Goal: Information Seeking & Learning: Learn about a topic

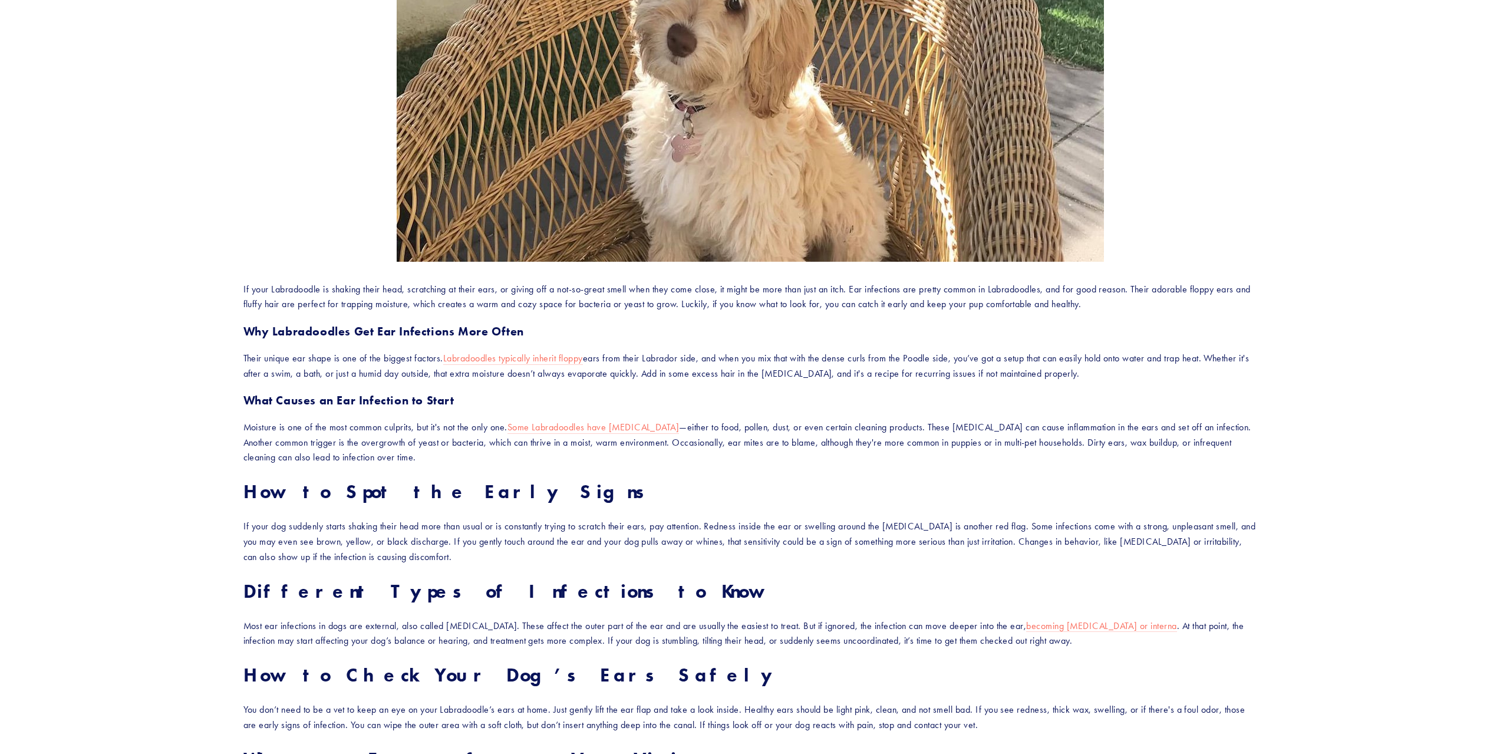
scroll to position [354, 0]
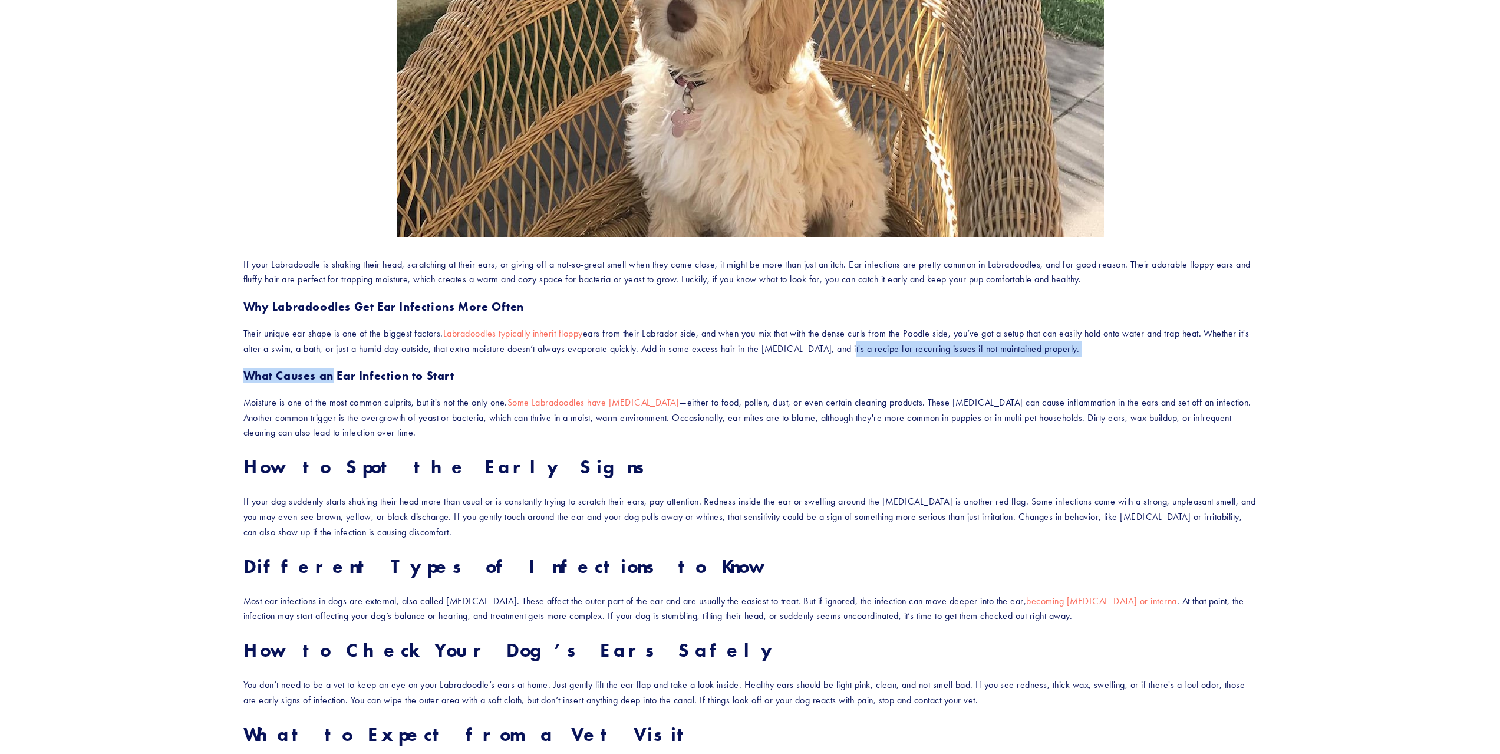
drag, startPoint x: 854, startPoint y: 352, endPoint x: 332, endPoint y: 361, distance: 522.1
click at [332, 361] on div "If your Labradoodle is shaking their head, scratching at their ears, or giving …" at bounding box center [749, 720] width 1013 height 926
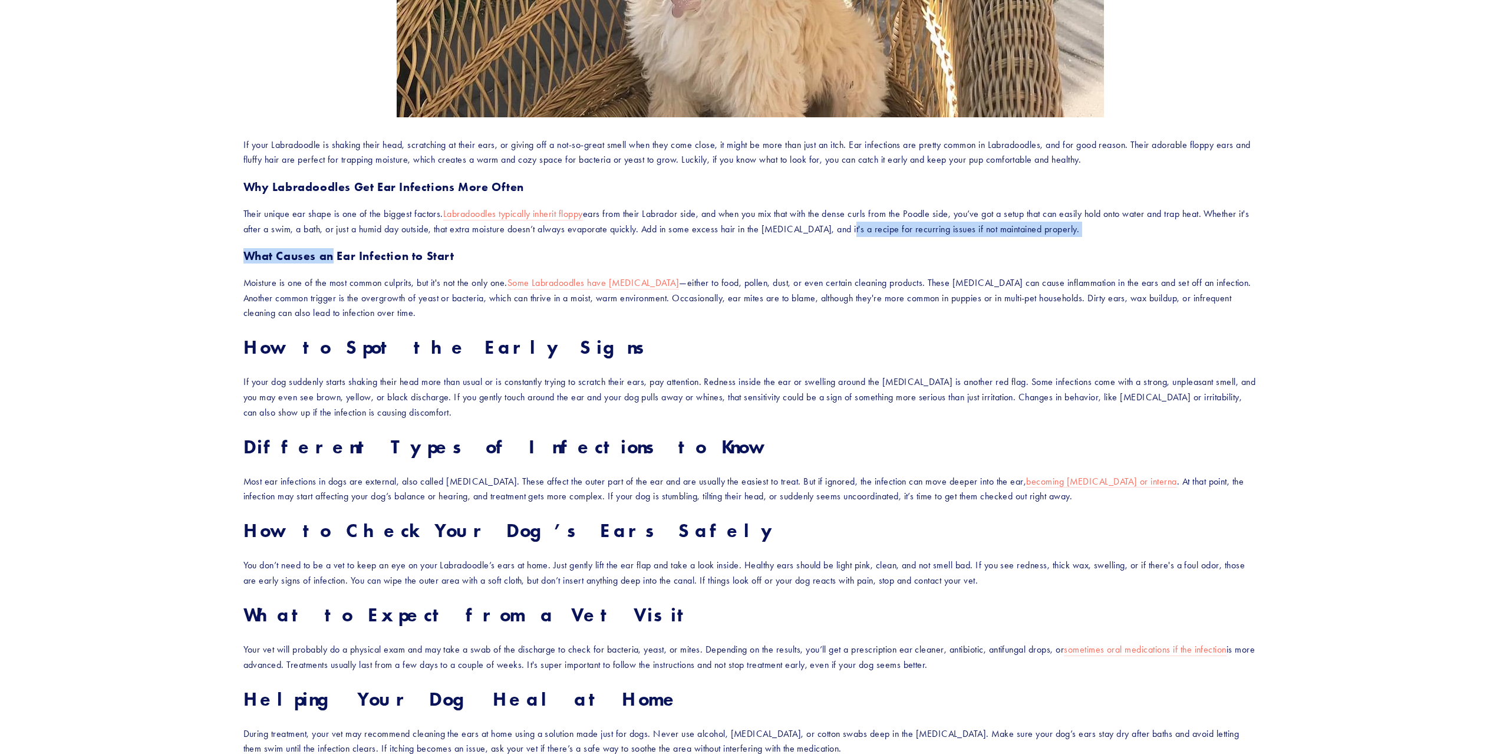
scroll to position [530, 0]
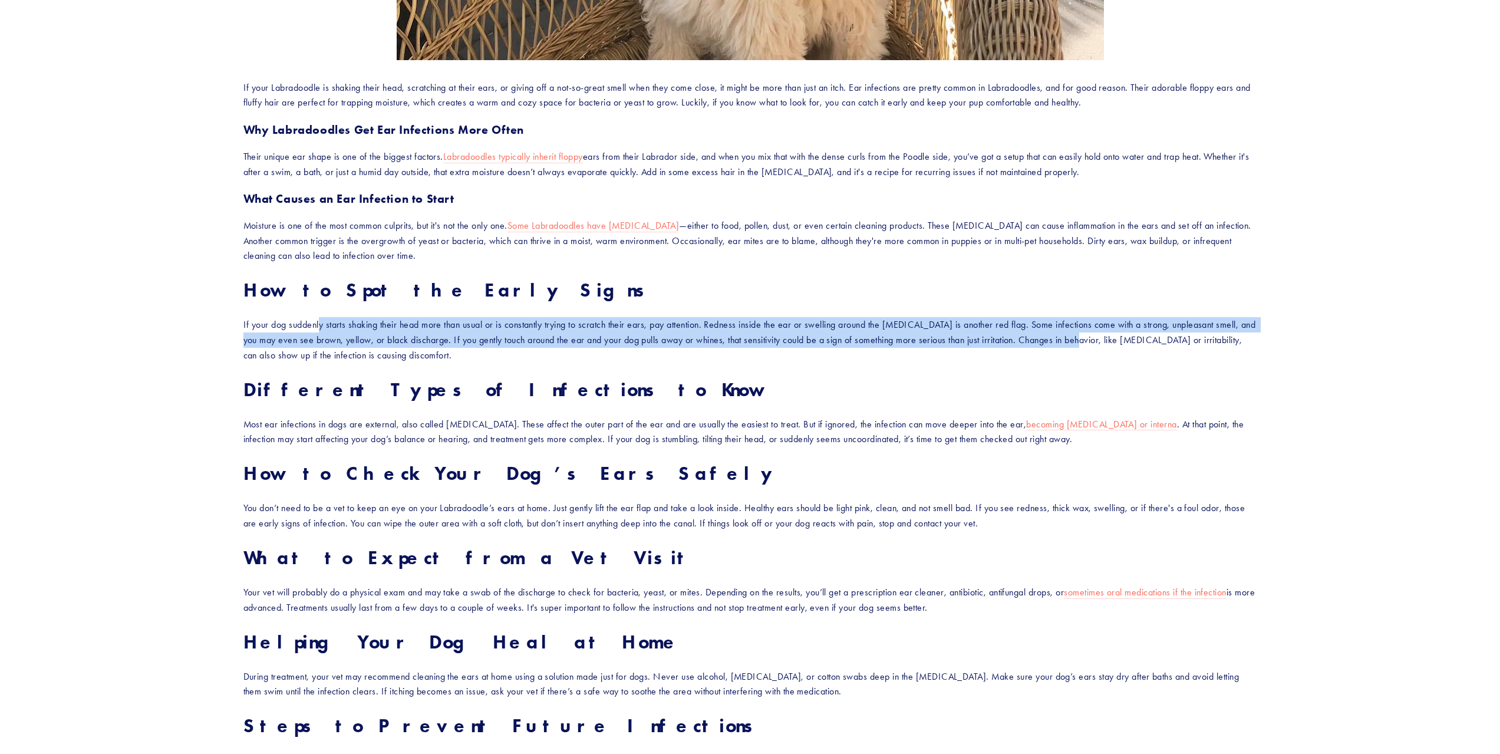
drag, startPoint x: 321, startPoint y: 324, endPoint x: 1094, endPoint y: 345, distance: 772.8
click at [1094, 345] on p "If your dog suddenly starts shaking their head more than usual or is constantly…" at bounding box center [749, 339] width 1013 height 45
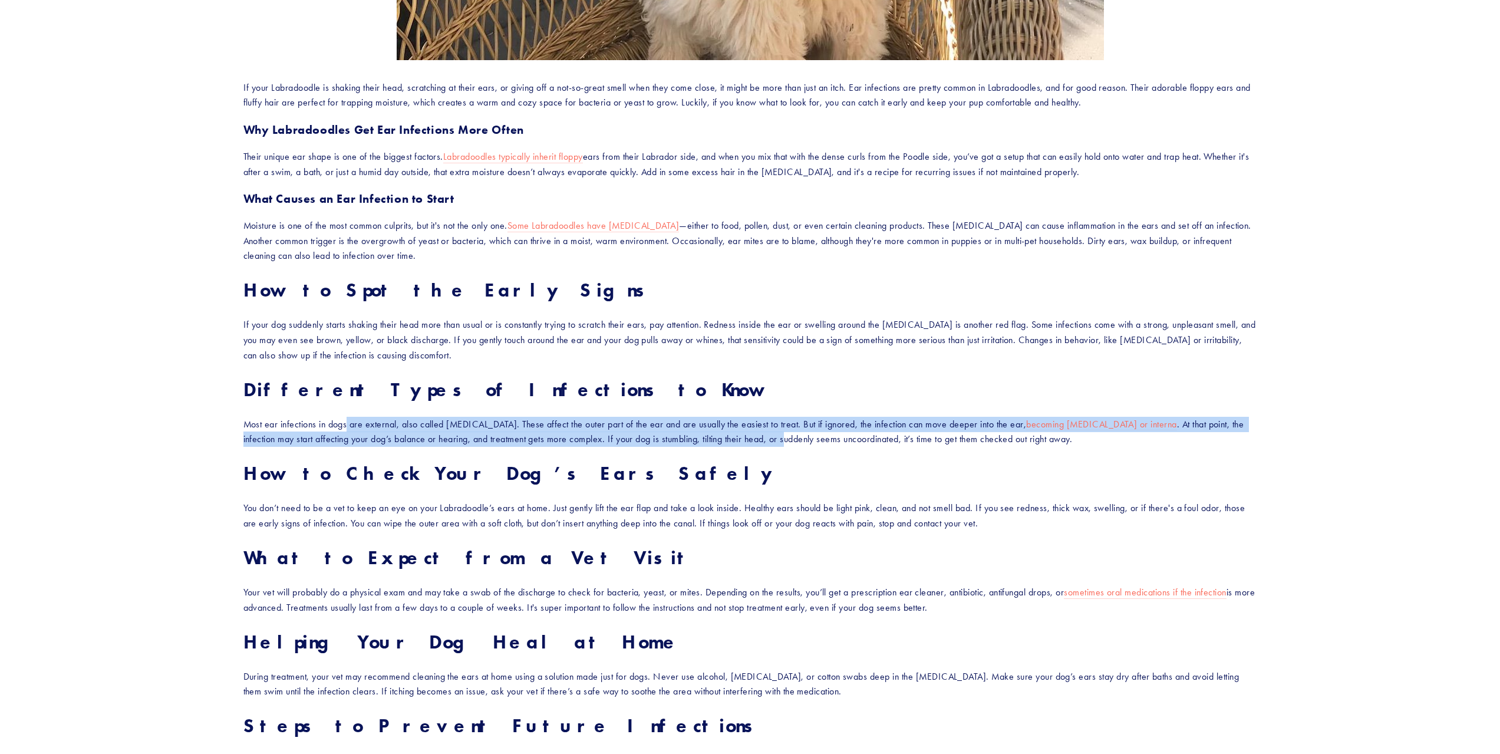
drag, startPoint x: 349, startPoint y: 420, endPoint x: 757, endPoint y: 441, distance: 407.7
click at [757, 441] on p "Most ear infections in dogs are external, also called otitis externa. These aff…" at bounding box center [749, 432] width 1013 height 30
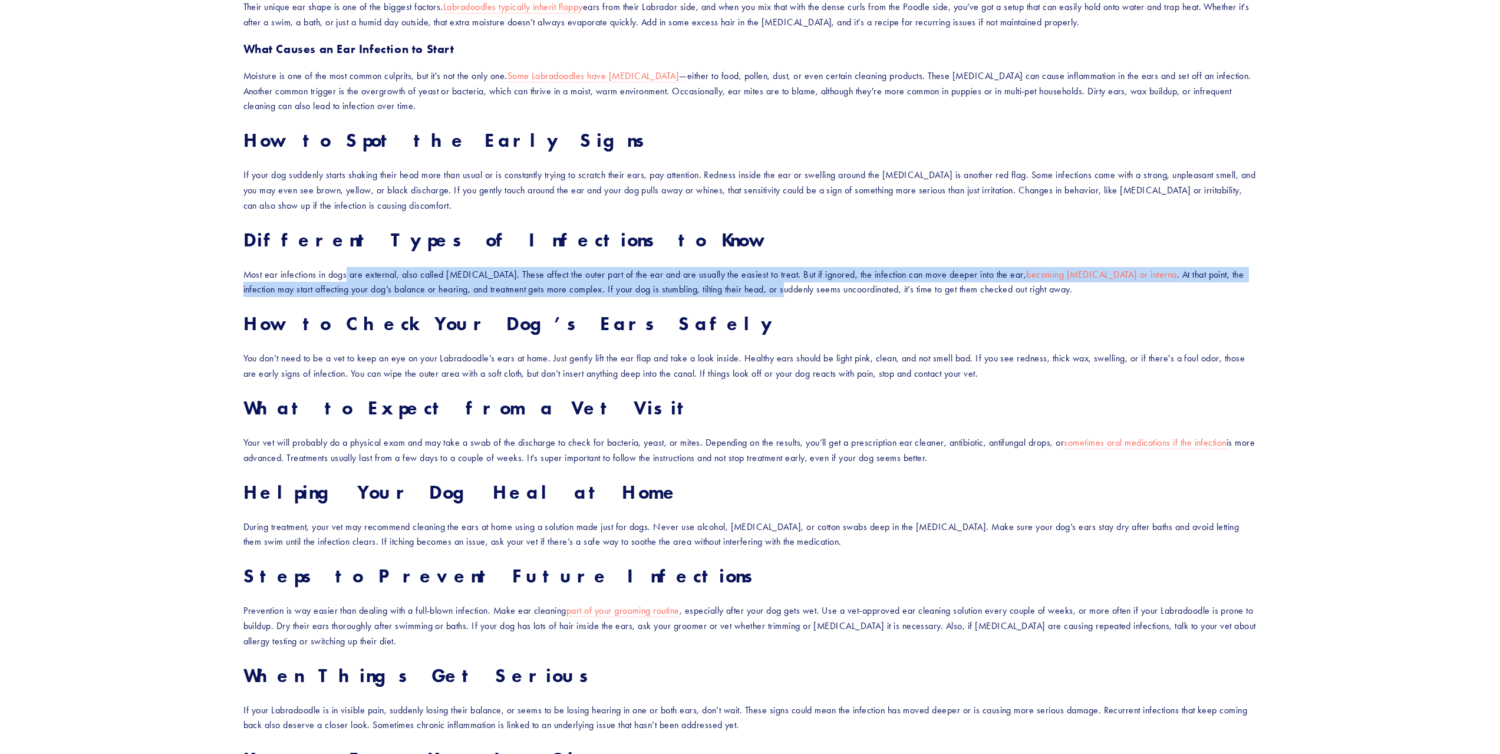
scroll to position [766, 0]
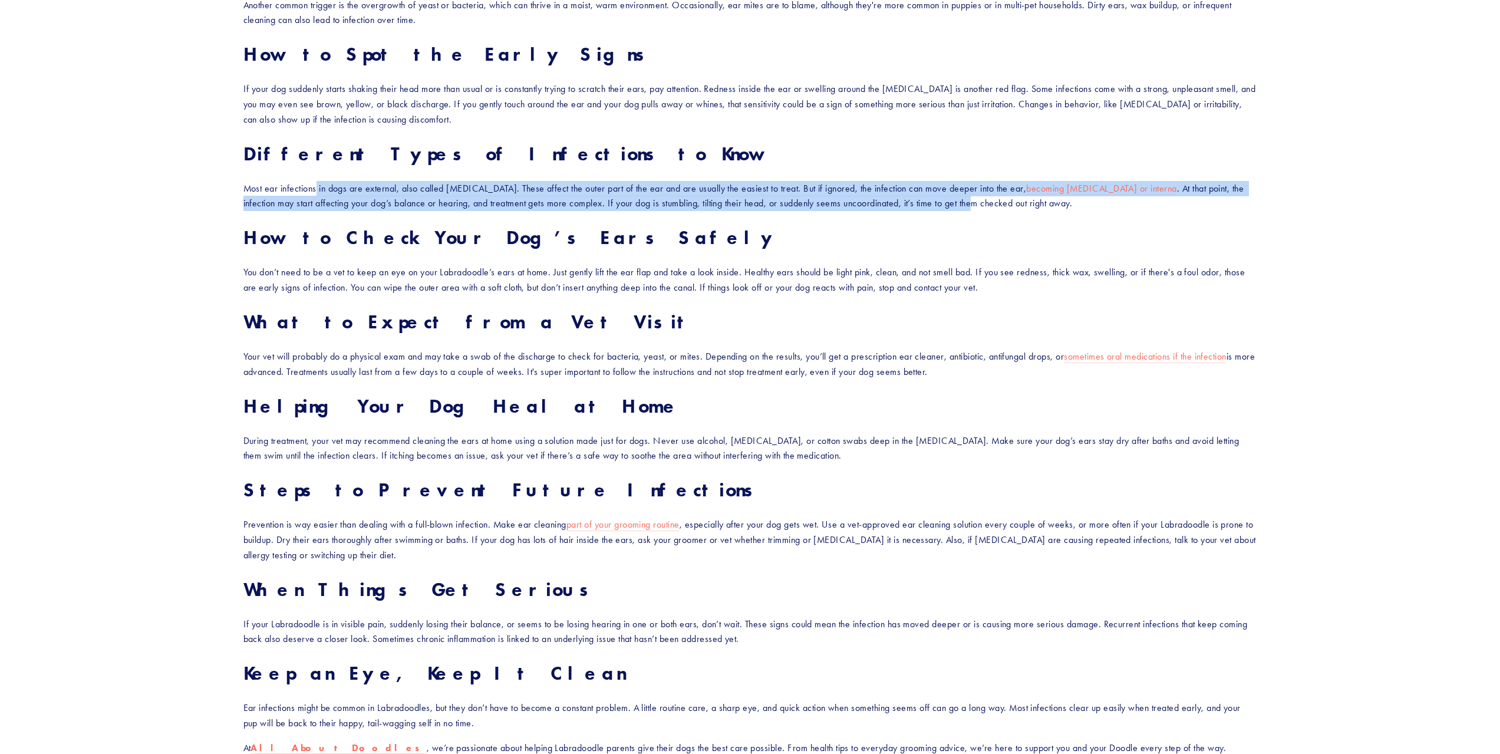
drag, startPoint x: 946, startPoint y: 199, endPoint x: 316, endPoint y: 191, distance: 629.3
click at [316, 191] on p "Most ear infections in dogs are external, also called otitis externa. These aff…" at bounding box center [749, 196] width 1013 height 30
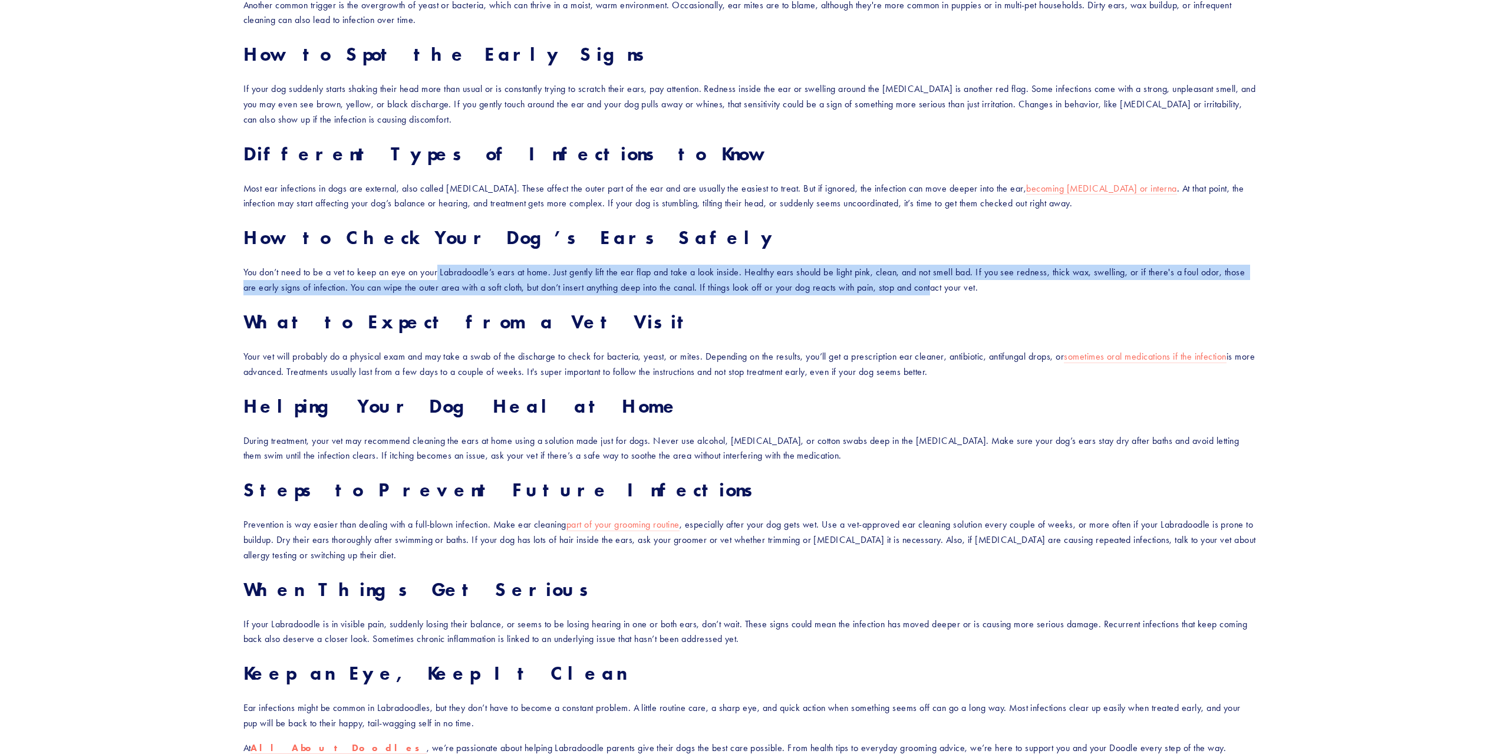
drag, startPoint x: 523, startPoint y: 285, endPoint x: 941, endPoint y: 285, distance: 418.3
click at [941, 285] on p "You don’t need to be a vet to keep an eye on your Labradoodle’s ears at home. J…" at bounding box center [749, 280] width 1013 height 30
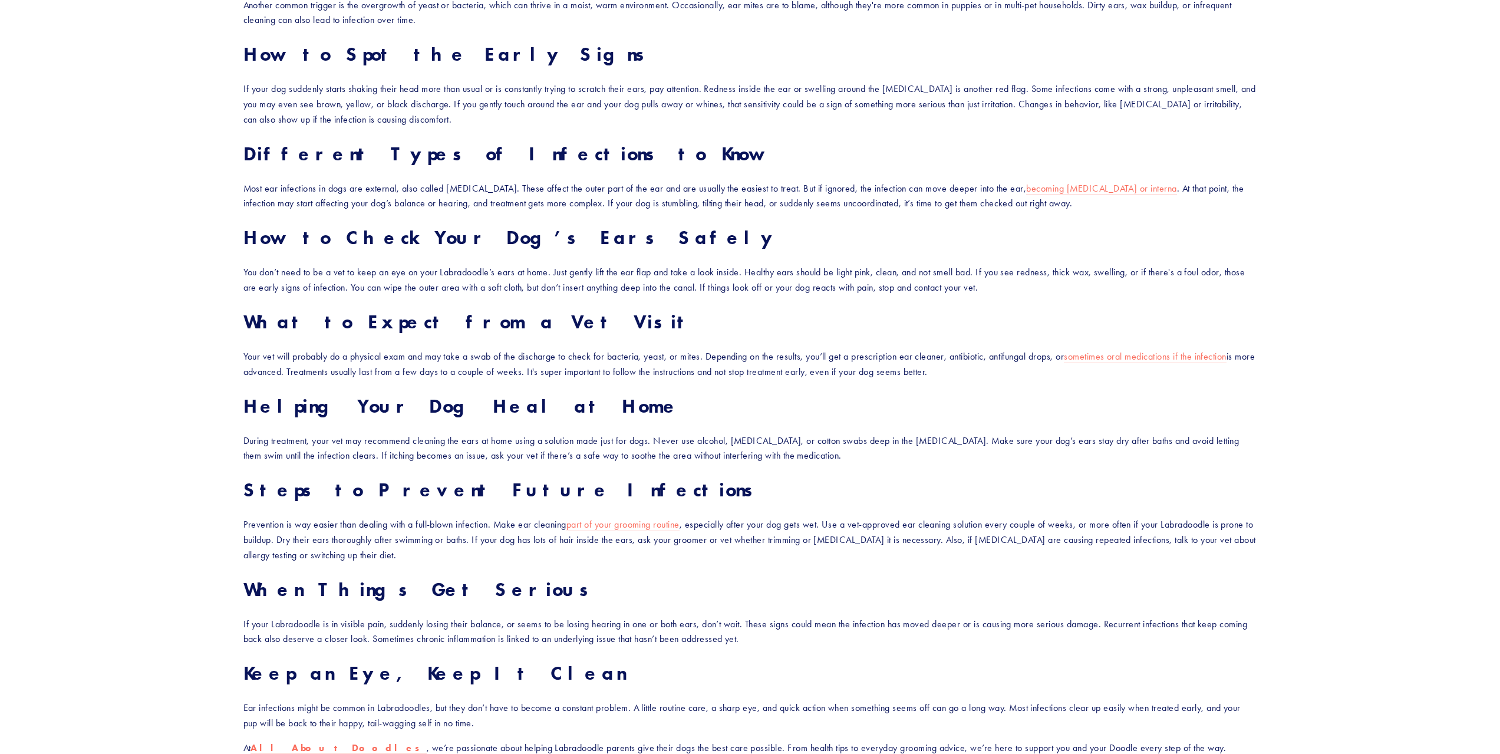
click at [966, 285] on p "You don’t need to be a vet to keep an eye on your Labradoodle’s ears at home. J…" at bounding box center [749, 280] width 1013 height 30
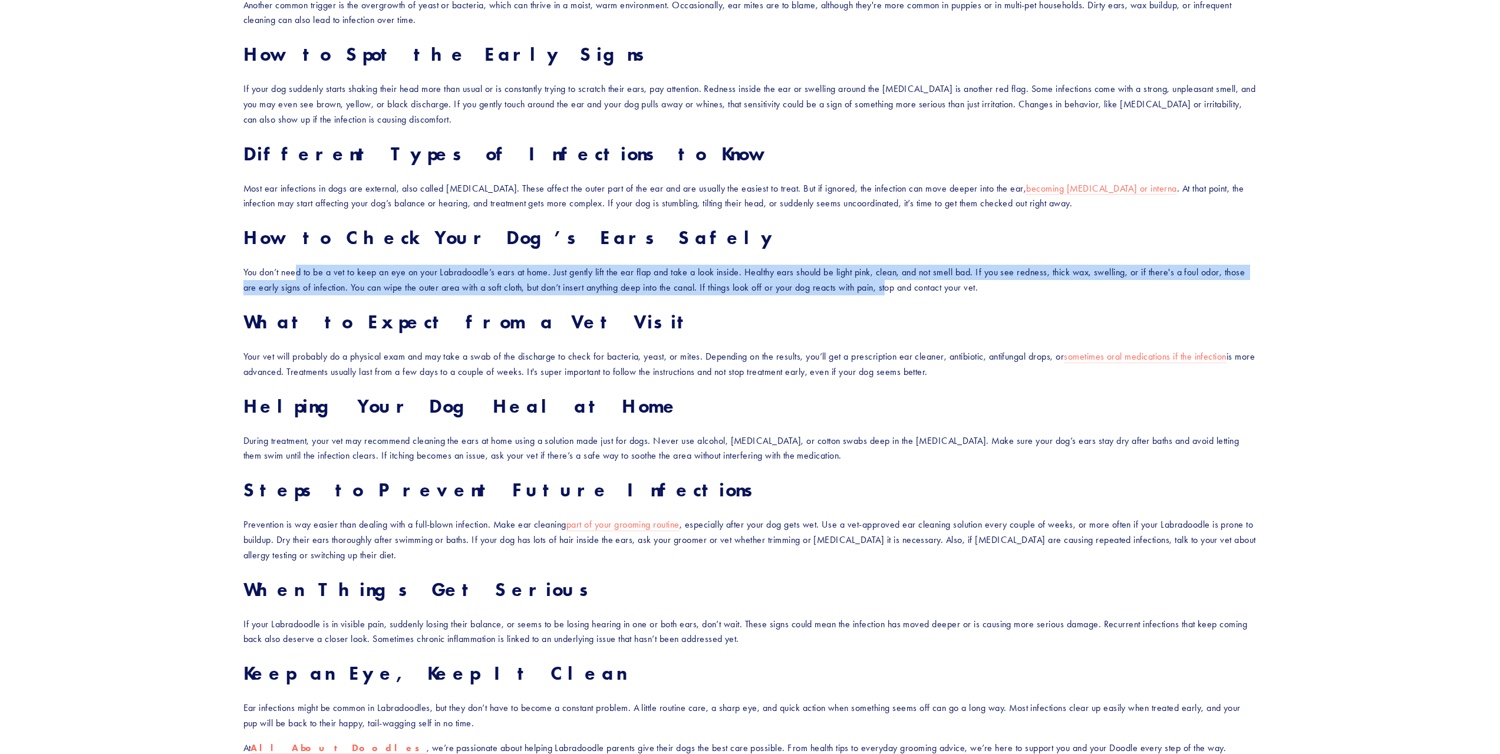
drag, startPoint x: 818, startPoint y: 300, endPoint x: 298, endPoint y: 273, distance: 521.0
click at [298, 273] on p "You don’t need to be a vet to keep an eye on your Labradoodle’s ears at home. J…" at bounding box center [749, 280] width 1013 height 30
click at [454, 273] on p "You don’t need to be a vet to keep an eye on your Labradoodle’s ears at home. J…" at bounding box center [749, 280] width 1013 height 30
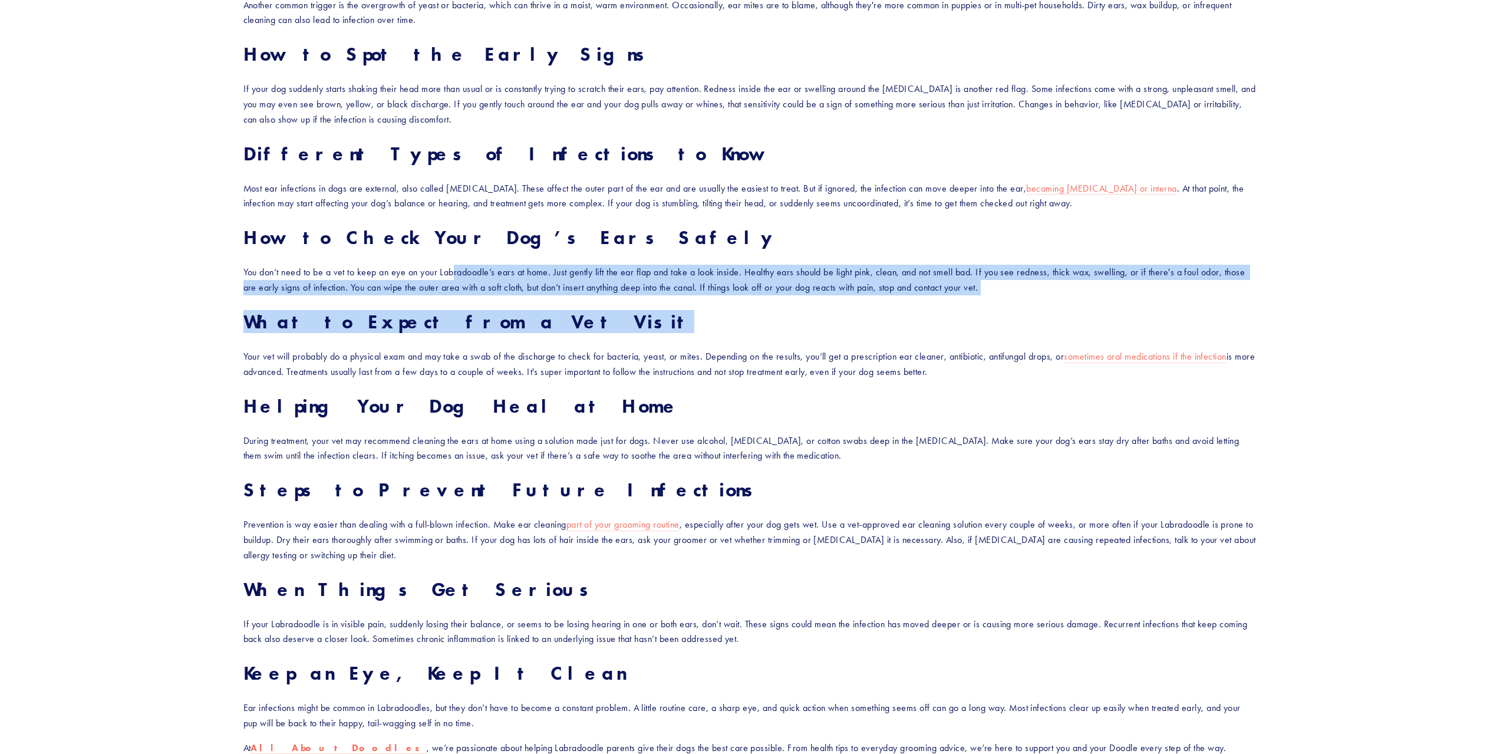
drag, startPoint x: 455, startPoint y: 276, endPoint x: 866, endPoint y: 299, distance: 410.7
click at [864, 299] on div "If your Labradoodle is shaking their head, scratching at their ears, or giving …" at bounding box center [749, 307] width 1013 height 926
click at [836, 285] on p "You don’t need to be a vet to keep an eye on your Labradoodle’s ears at home. J…" at bounding box center [749, 280] width 1013 height 30
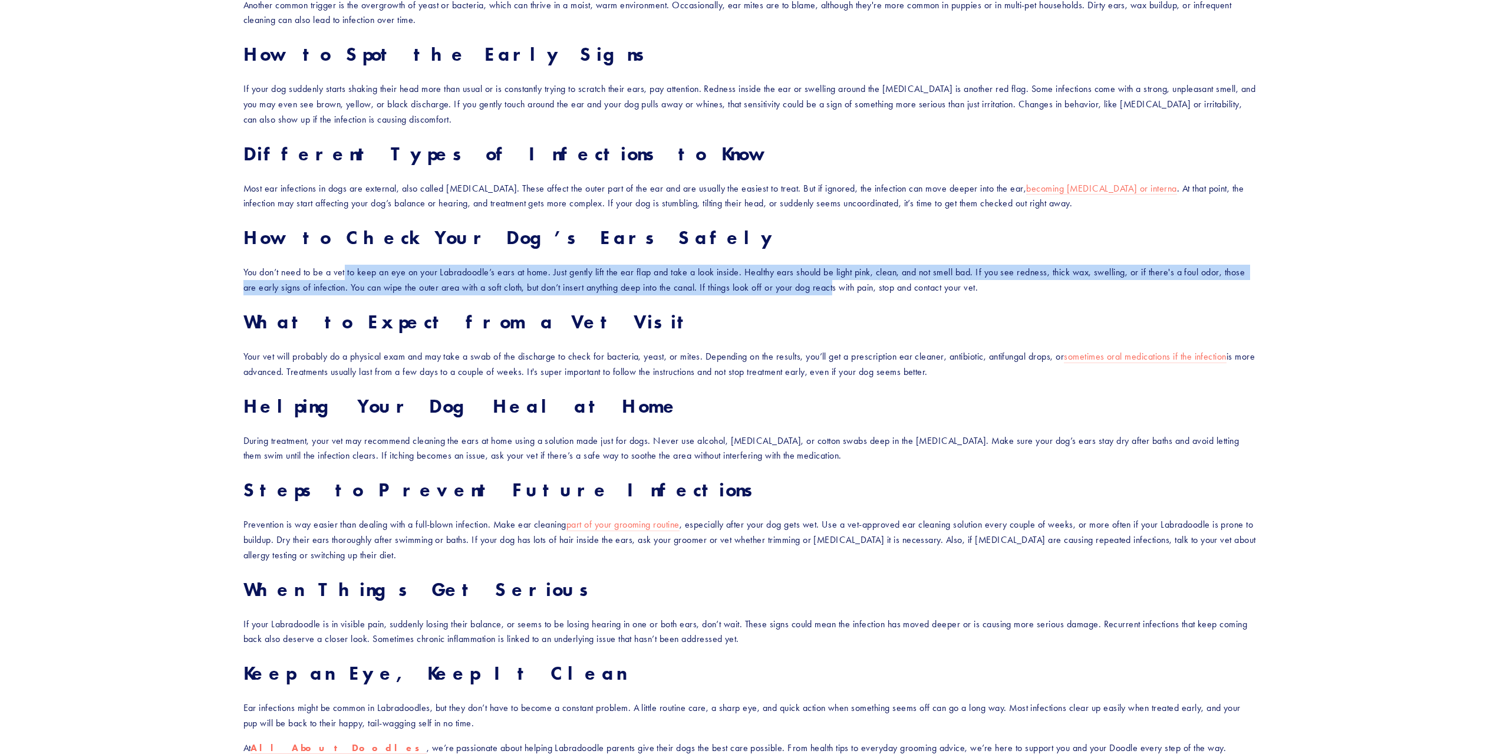
drag, startPoint x: 842, startPoint y: 289, endPoint x: 345, endPoint y: 266, distance: 497.2
click at [345, 266] on p "You don’t need to be a vet to keep an eye on your Labradoodle’s ears at home. J…" at bounding box center [749, 280] width 1013 height 30
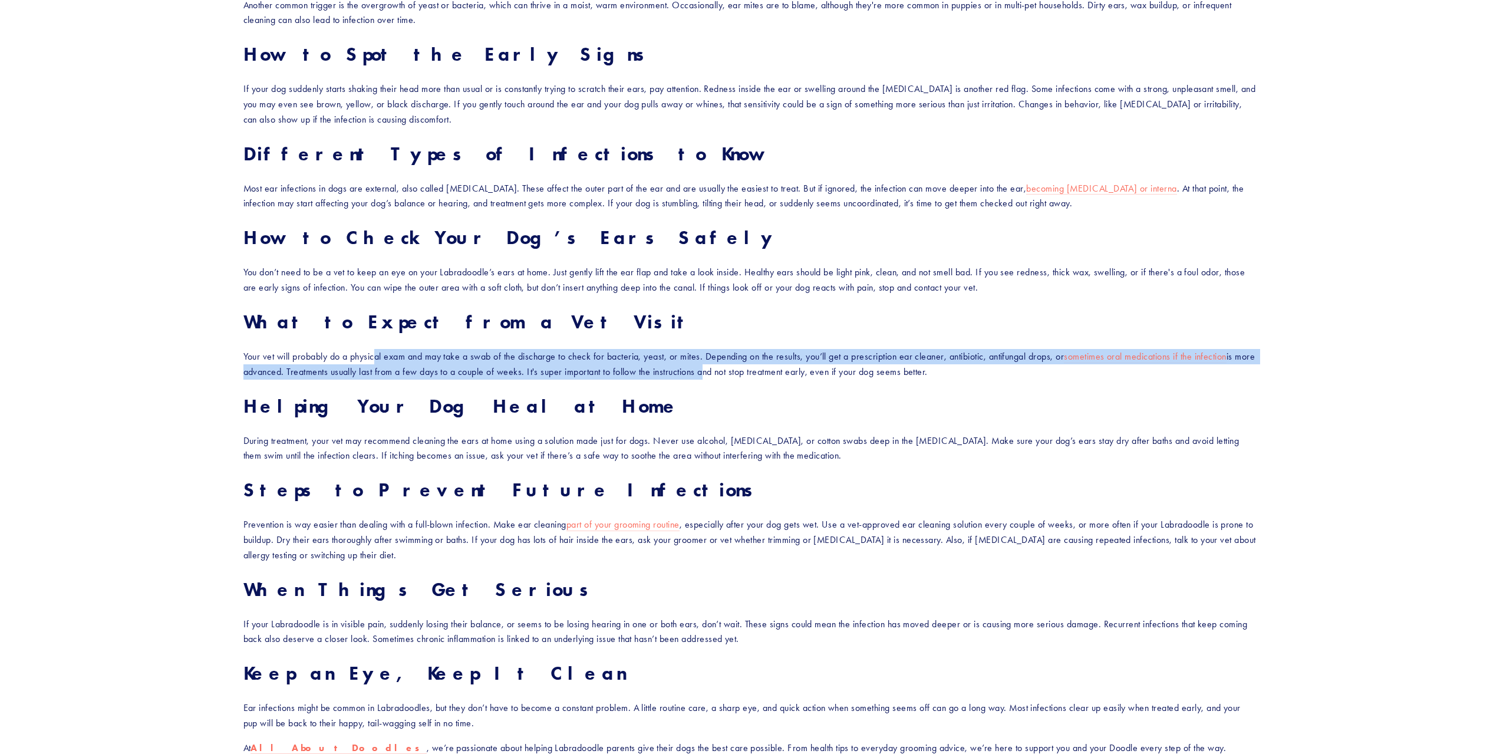
drag, startPoint x: 376, startPoint y: 352, endPoint x: 724, endPoint y: 375, distance: 349.0
click at [724, 375] on p "Your vet will probably do a physical exam and may take a swab of the discharge …" at bounding box center [749, 364] width 1013 height 30
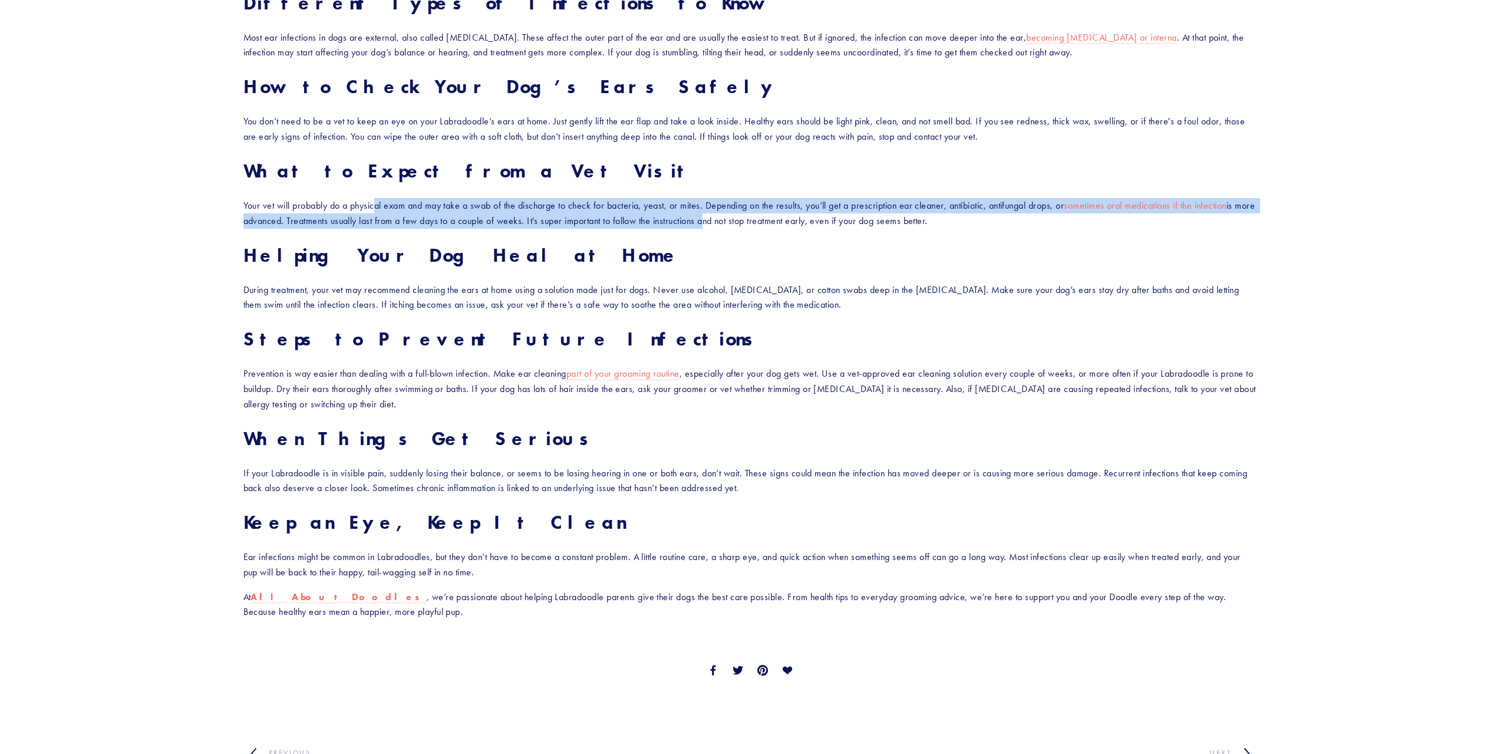
scroll to position [943, 0]
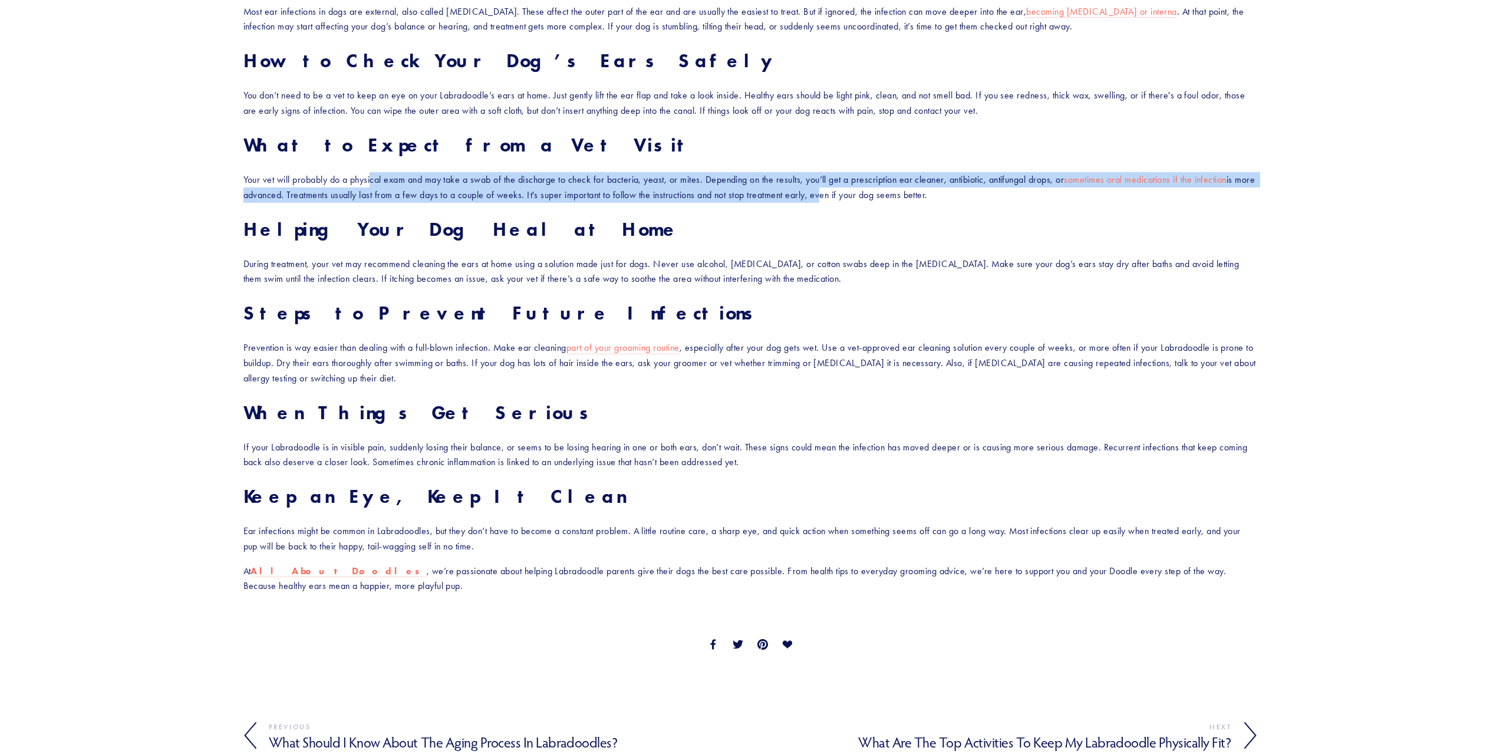
drag, startPoint x: 842, startPoint y: 198, endPoint x: 373, endPoint y: 180, distance: 469.4
click at [373, 180] on p "Your vet will probably do a physical exam and may take a swab of the discharge …" at bounding box center [749, 187] width 1013 height 30
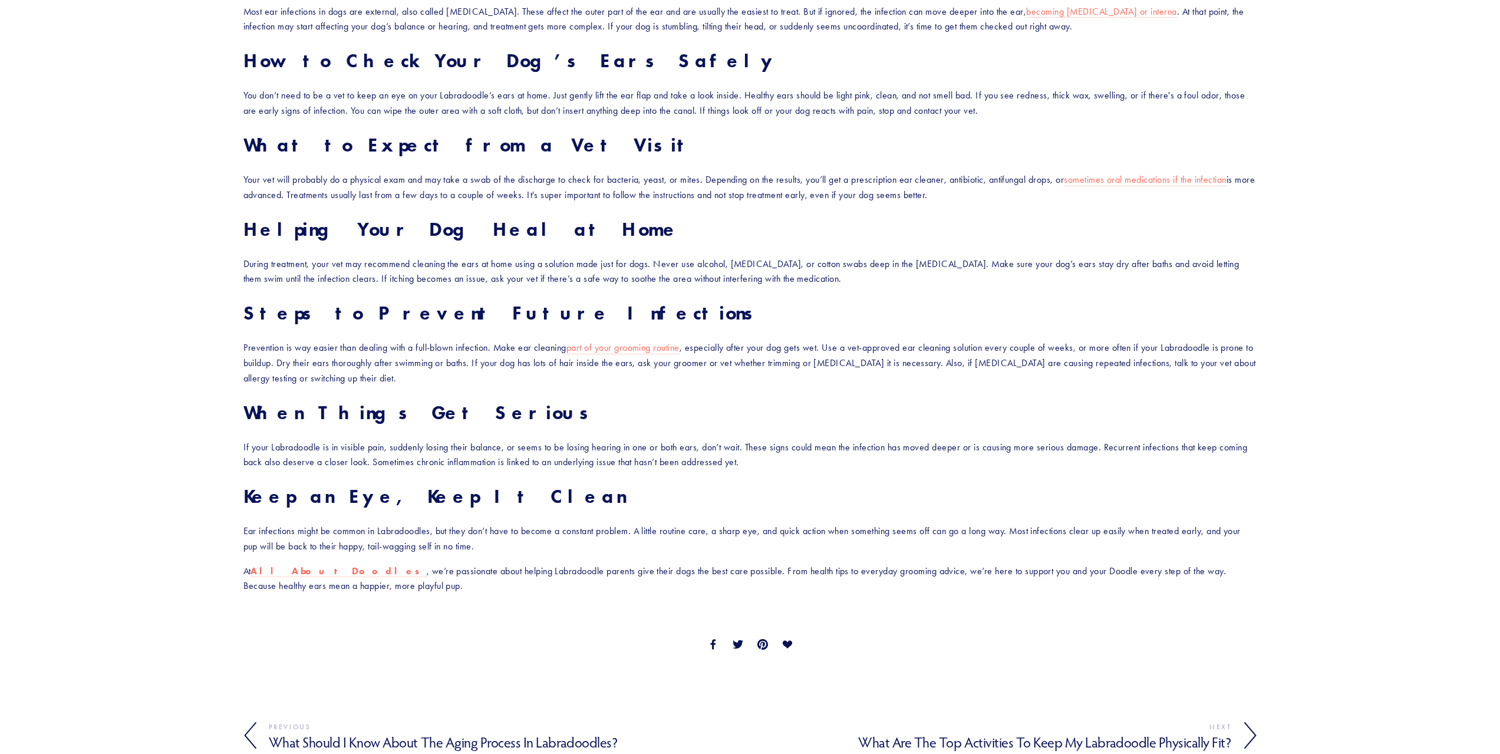
click at [578, 216] on div "If your Labradoodle is shaking their head, scratching at their ears, or giving …" at bounding box center [749, 131] width 1013 height 926
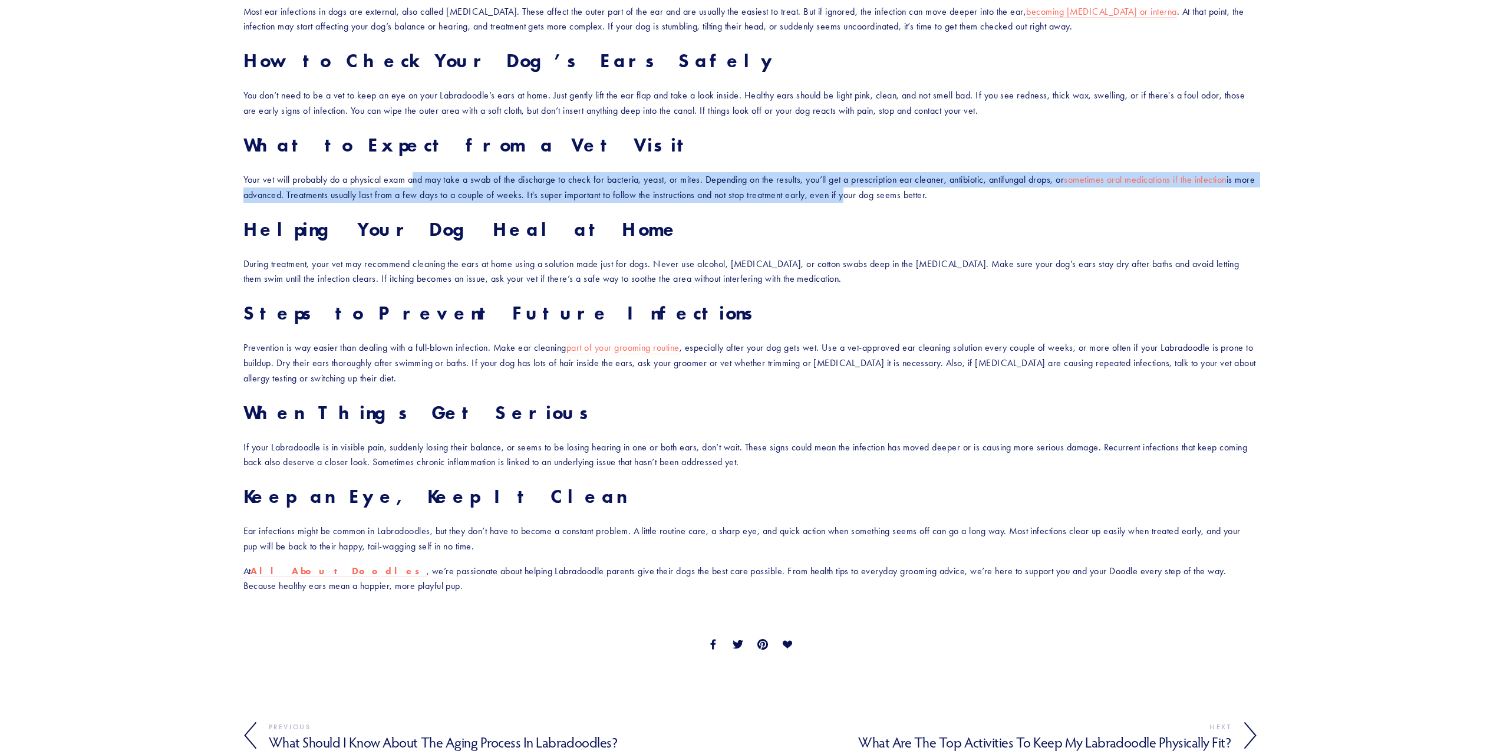
drag, startPoint x: 865, startPoint y: 191, endPoint x: 415, endPoint y: 181, distance: 449.7
click at [415, 181] on p "Your vet will probably do a physical exam and may take a swab of the discharge …" at bounding box center [749, 187] width 1013 height 30
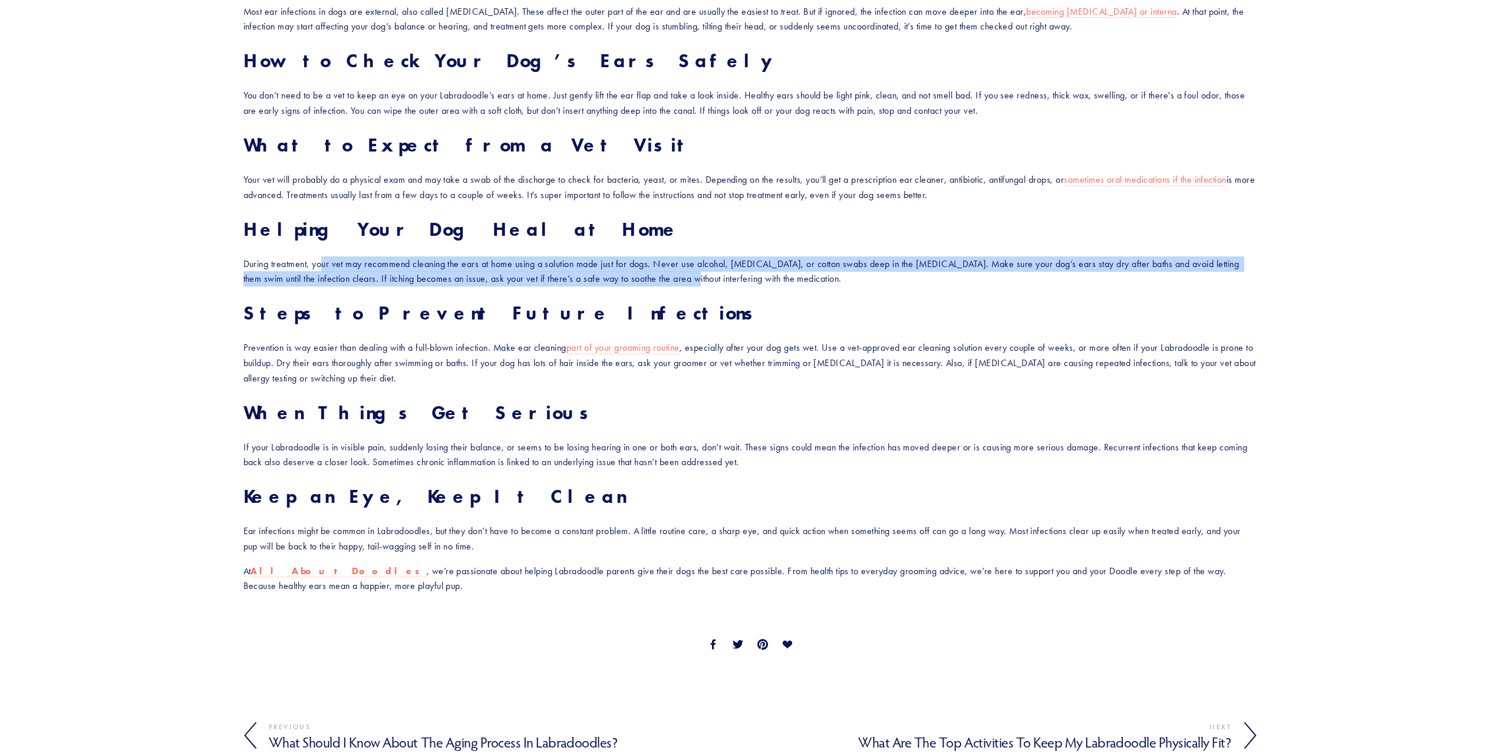
drag, startPoint x: 320, startPoint y: 261, endPoint x: 685, endPoint y: 282, distance: 365.3
click at [685, 282] on p "During treatment, your vet may recommend cleaning the ears at home using a solu…" at bounding box center [749, 271] width 1013 height 30
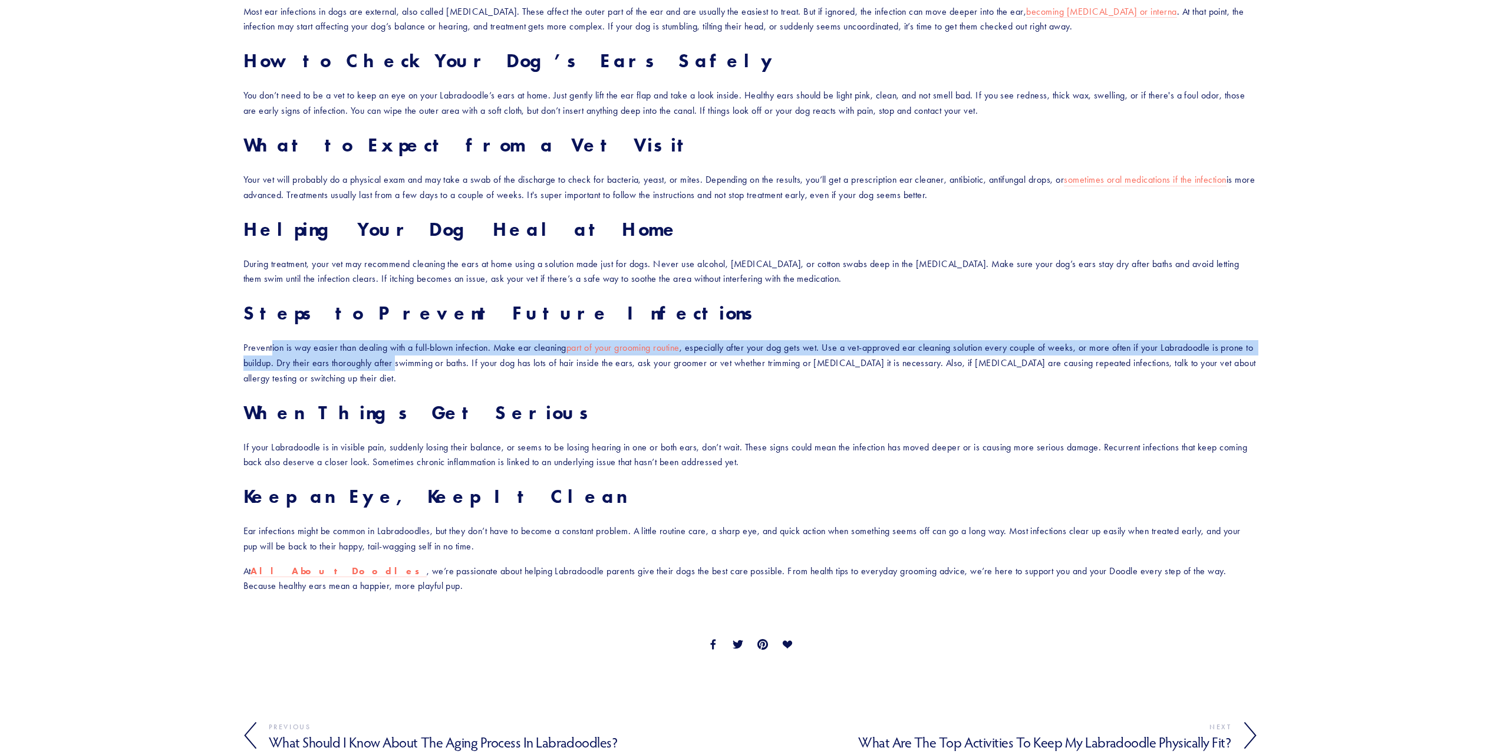
drag, startPoint x: 432, startPoint y: 359, endPoint x: 271, endPoint y: 341, distance: 162.0
click at [271, 341] on p "Prevention is way easier than dealing with a full-blown infection. Make ear cle…" at bounding box center [749, 362] width 1013 height 45
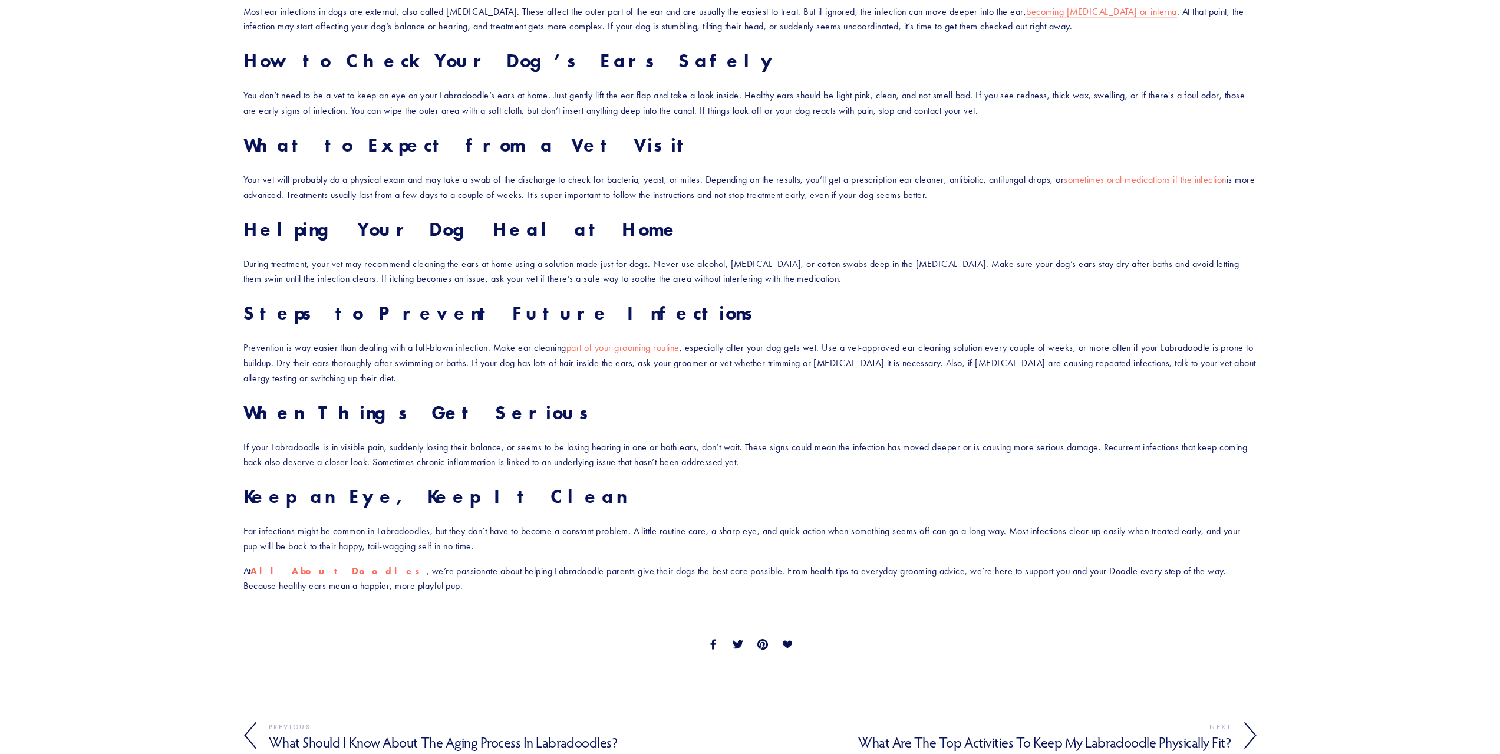
click at [459, 359] on p "Prevention is way easier than dealing with a full-blown infection. Make ear cle…" at bounding box center [749, 362] width 1013 height 45
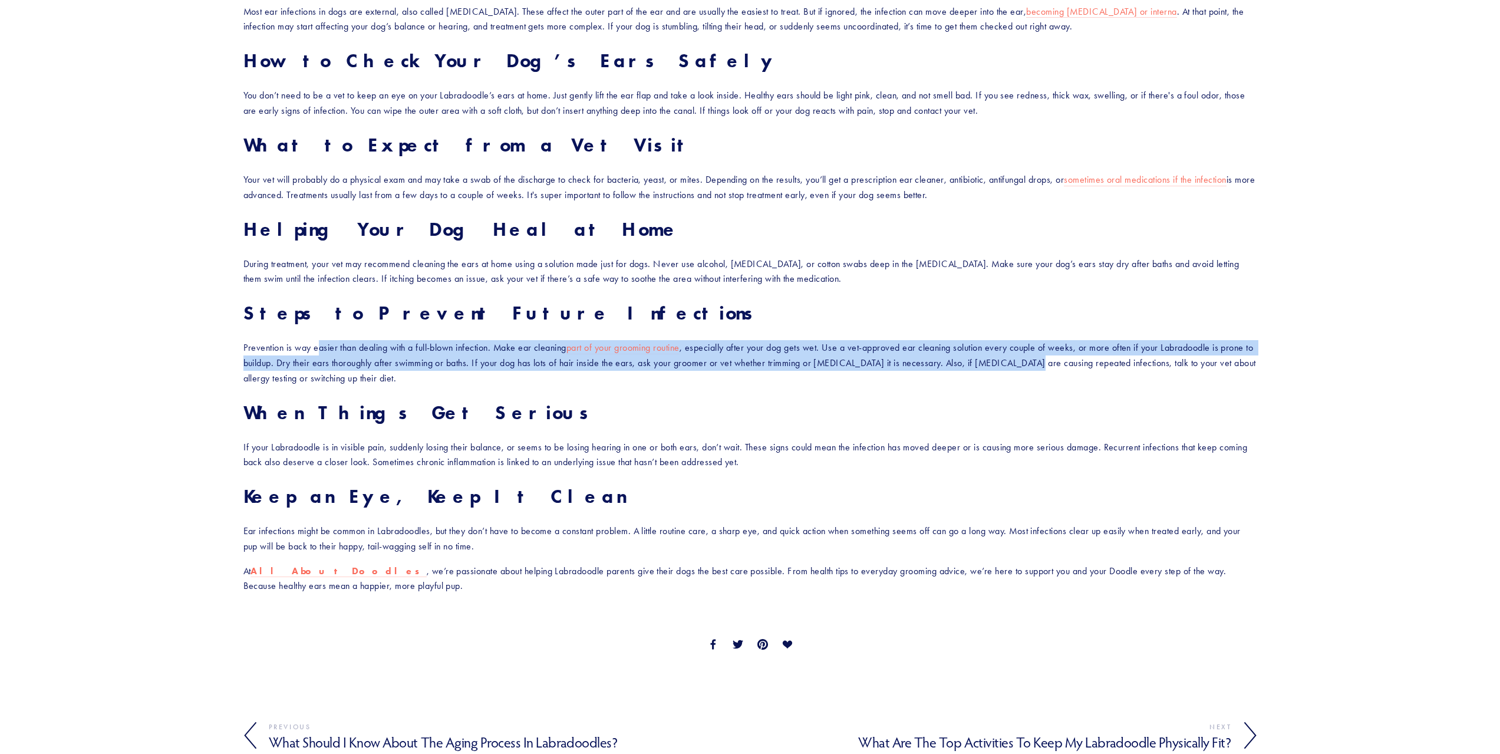
drag, startPoint x: 1055, startPoint y: 361, endPoint x: 317, endPoint y: 341, distance: 738.6
click at [317, 341] on p "Prevention is way easier than dealing with a full-blown infection. Make ear cle…" at bounding box center [749, 362] width 1013 height 45
click at [389, 351] on p "Prevention is way easier than dealing with a full-blown infection. Make ear cle…" at bounding box center [749, 362] width 1013 height 45
drag, startPoint x: 382, startPoint y: 344, endPoint x: 1039, endPoint y: 365, distance: 657.3
click at [1010, 365] on p "Prevention is way easier than dealing with a full-blown infection. Make ear cle…" at bounding box center [749, 362] width 1013 height 45
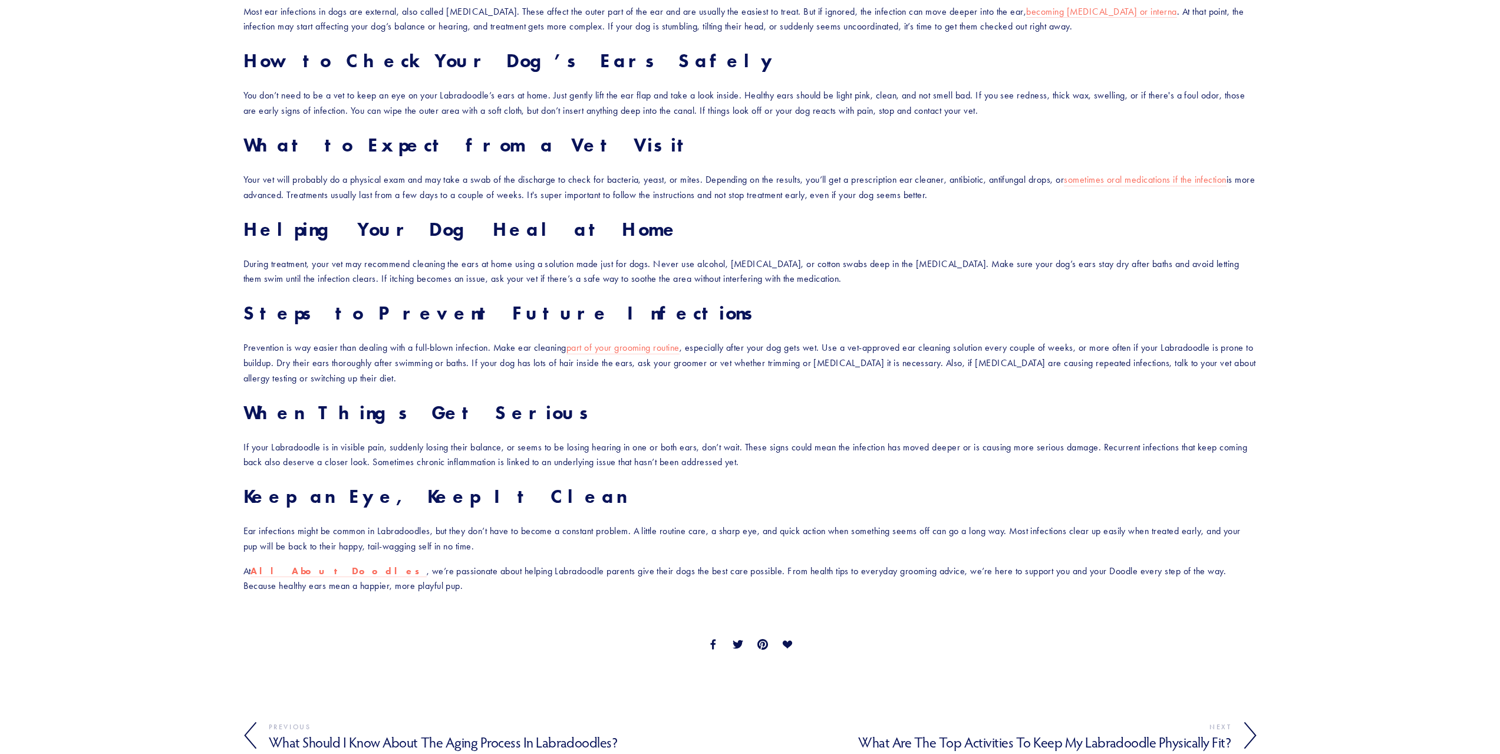
click at [1045, 366] on p "Prevention is way easier than dealing with a full-blown infection. Make ear cle…" at bounding box center [749, 362] width 1013 height 45
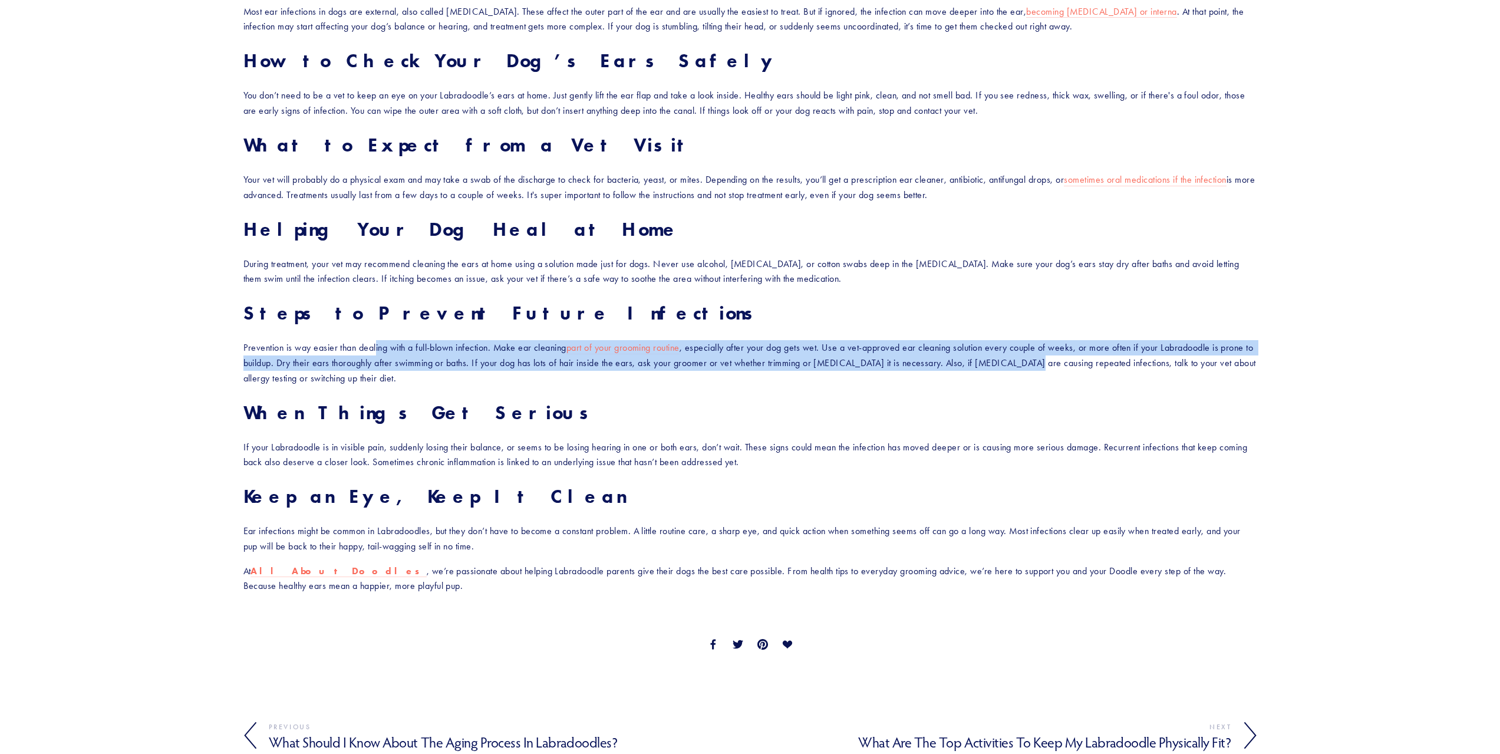
drag, startPoint x: 1055, startPoint y: 365, endPoint x: 377, endPoint y: 345, distance: 678.5
click at [377, 345] on p "Prevention is way easier than dealing with a full-blown infection. Make ear cle…" at bounding box center [749, 362] width 1013 height 45
drag, startPoint x: 1098, startPoint y: 362, endPoint x: 297, endPoint y: 335, distance: 801.2
click at [297, 335] on div "If your Labradoodle is shaking their head, scratching at their ears, or giving …" at bounding box center [749, 131] width 1013 height 926
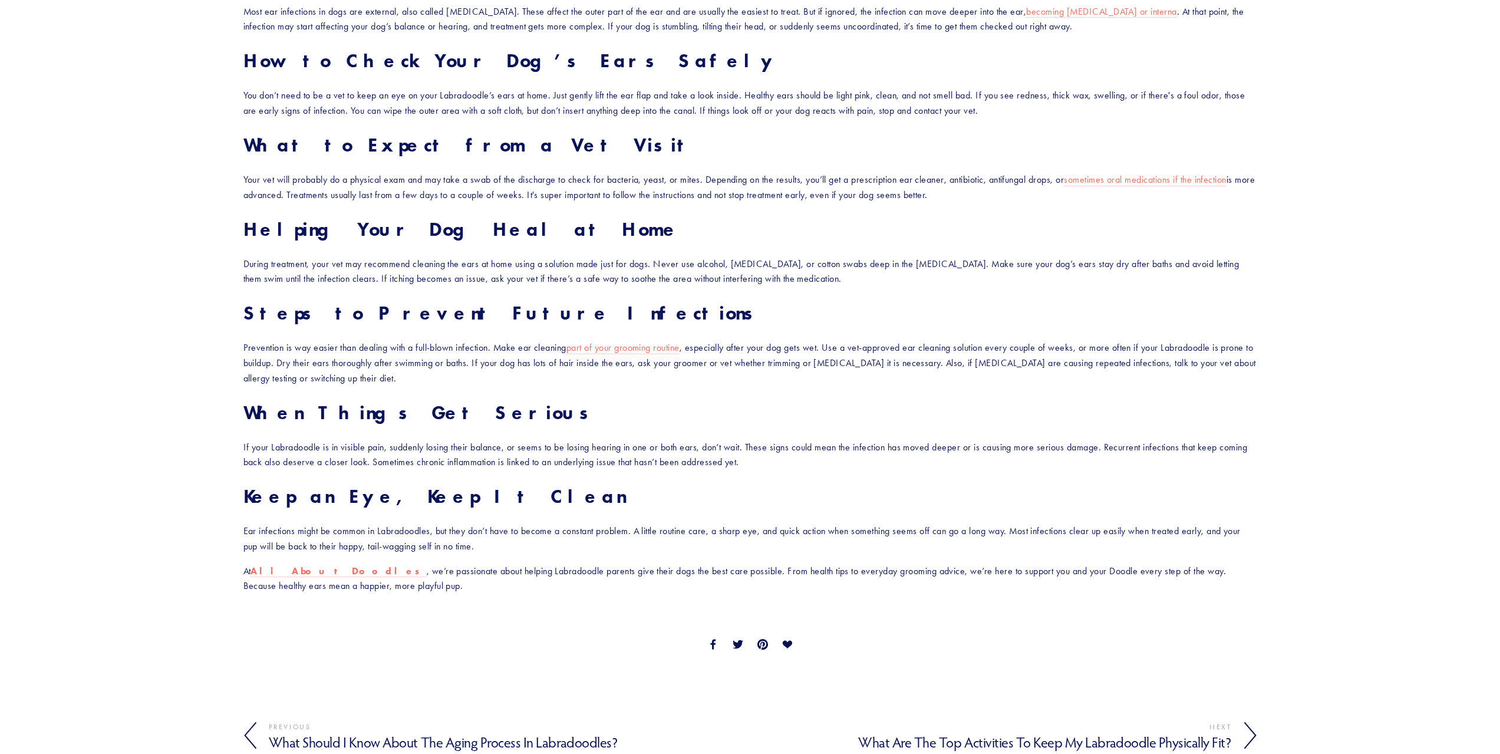
click at [476, 372] on p "Prevention is way easier than dealing with a full-blown infection. Make ear cle…" at bounding box center [749, 362] width 1013 height 45
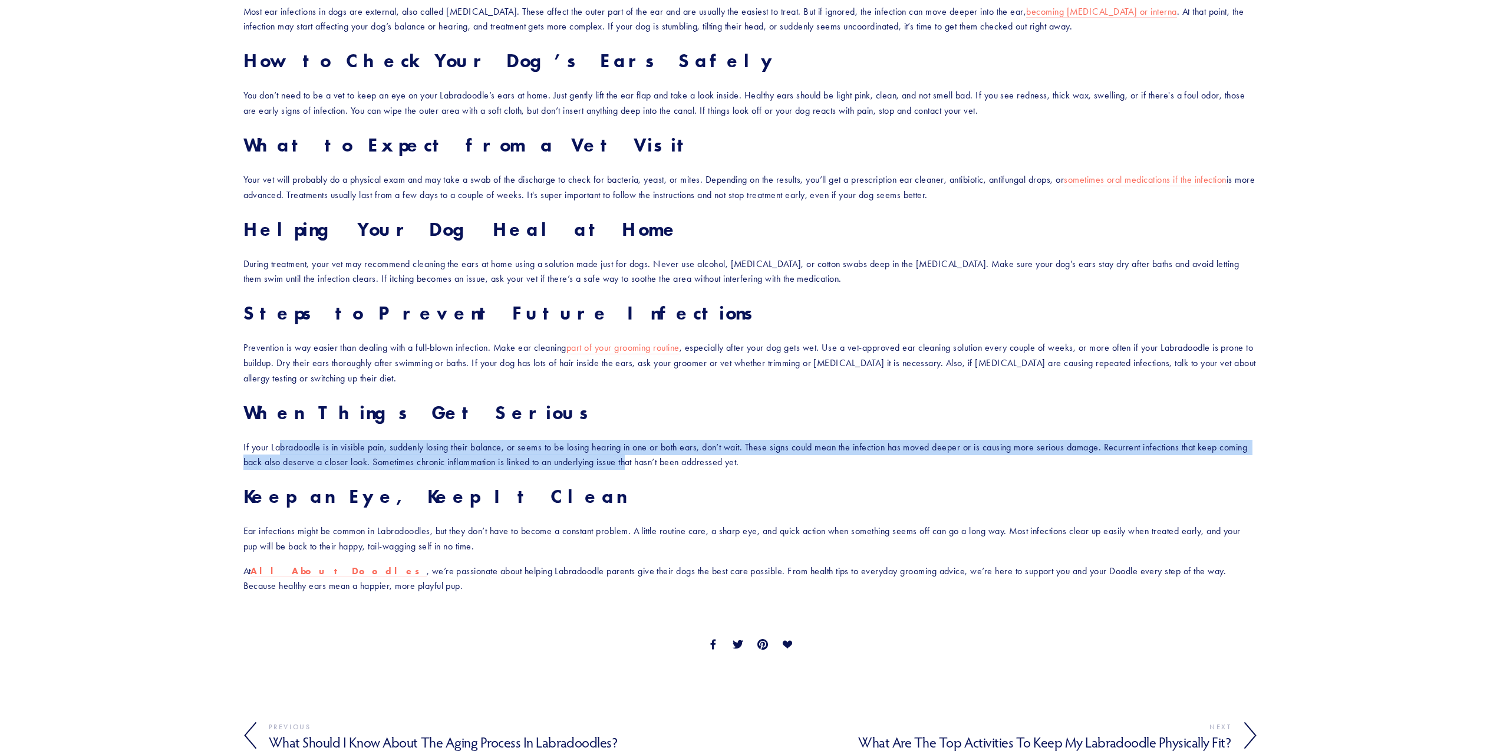
drag, startPoint x: 630, startPoint y: 463, endPoint x: 281, endPoint y: 447, distance: 349.8
click at [281, 447] on p "If your Labradoodle is in visible pain, suddenly losing their balance, or seems…" at bounding box center [749, 455] width 1013 height 30
click at [491, 461] on p "If your Labradoodle is in visible pain, suddenly losing their balance, or seems…" at bounding box center [749, 455] width 1013 height 30
drag, startPoint x: 699, startPoint y: 465, endPoint x: 294, endPoint y: 437, distance: 406.4
click at [294, 437] on div "If your Labradoodle is shaking their head, scratching at their ears, or giving …" at bounding box center [749, 131] width 1013 height 926
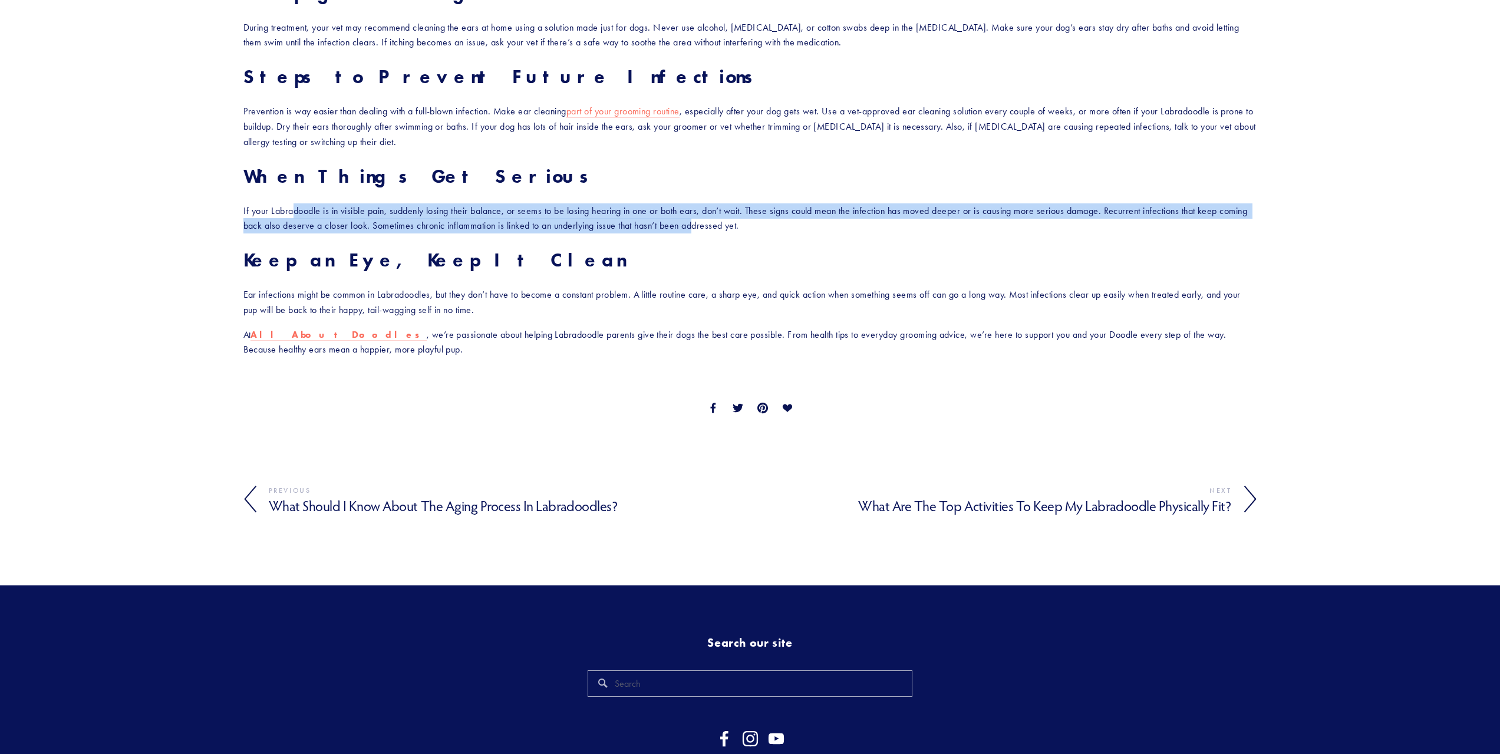
scroll to position [1286, 0]
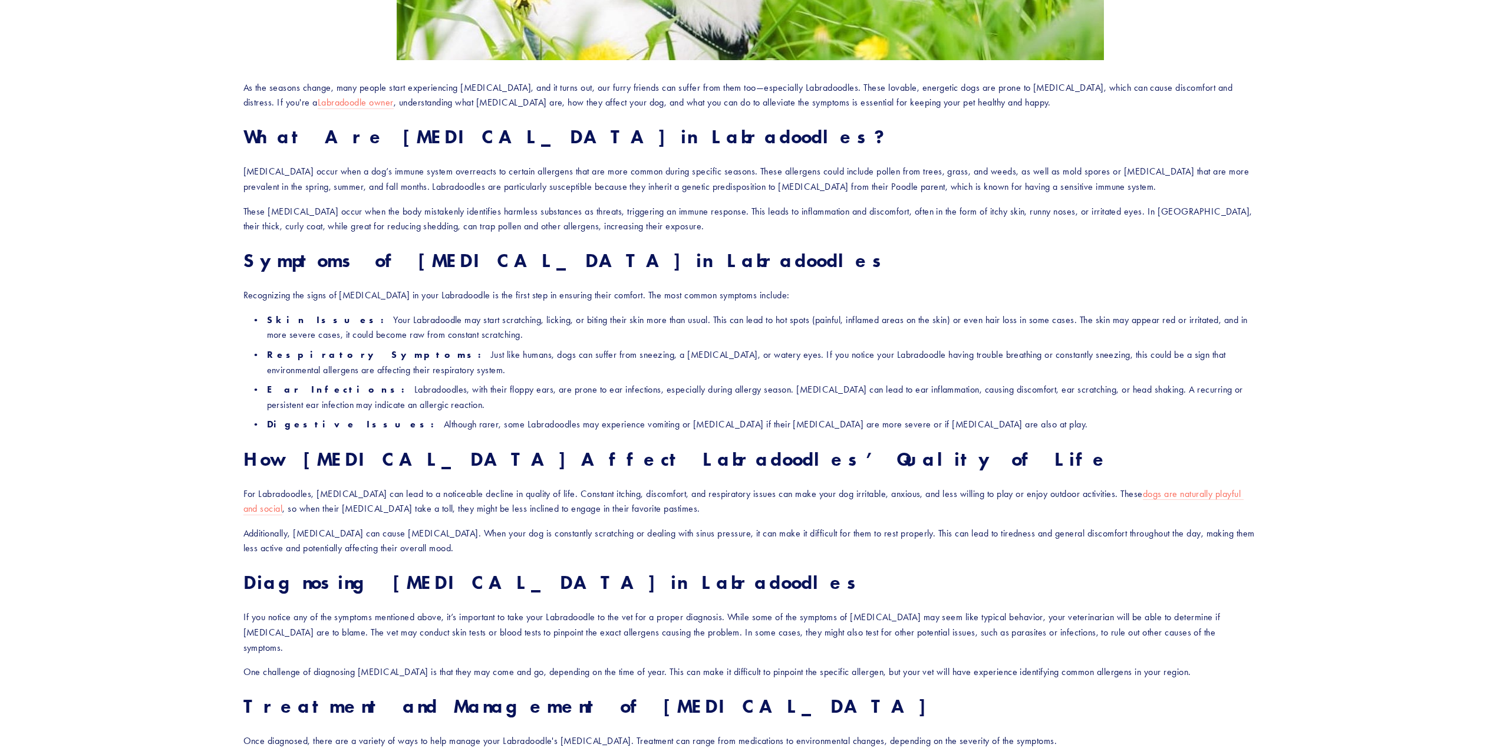
scroll to position [471, 0]
drag, startPoint x: 694, startPoint y: 492, endPoint x: 456, endPoint y: 483, distance: 237.6
click at [456, 483] on div "As the seasons change, many people start experiencing [MEDICAL_DATA], and it tu…" at bounding box center [749, 654] width 1013 height 1148
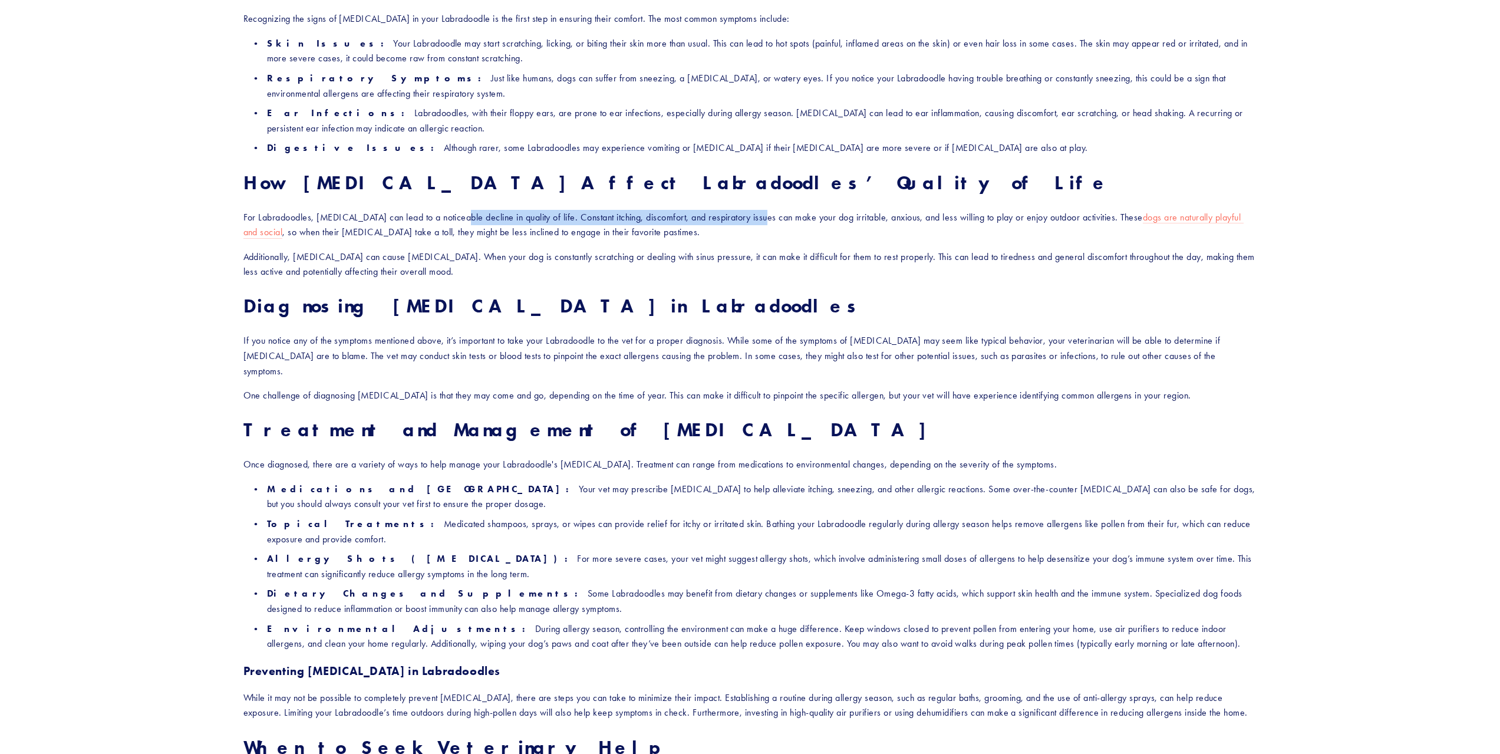
scroll to position [766, 0]
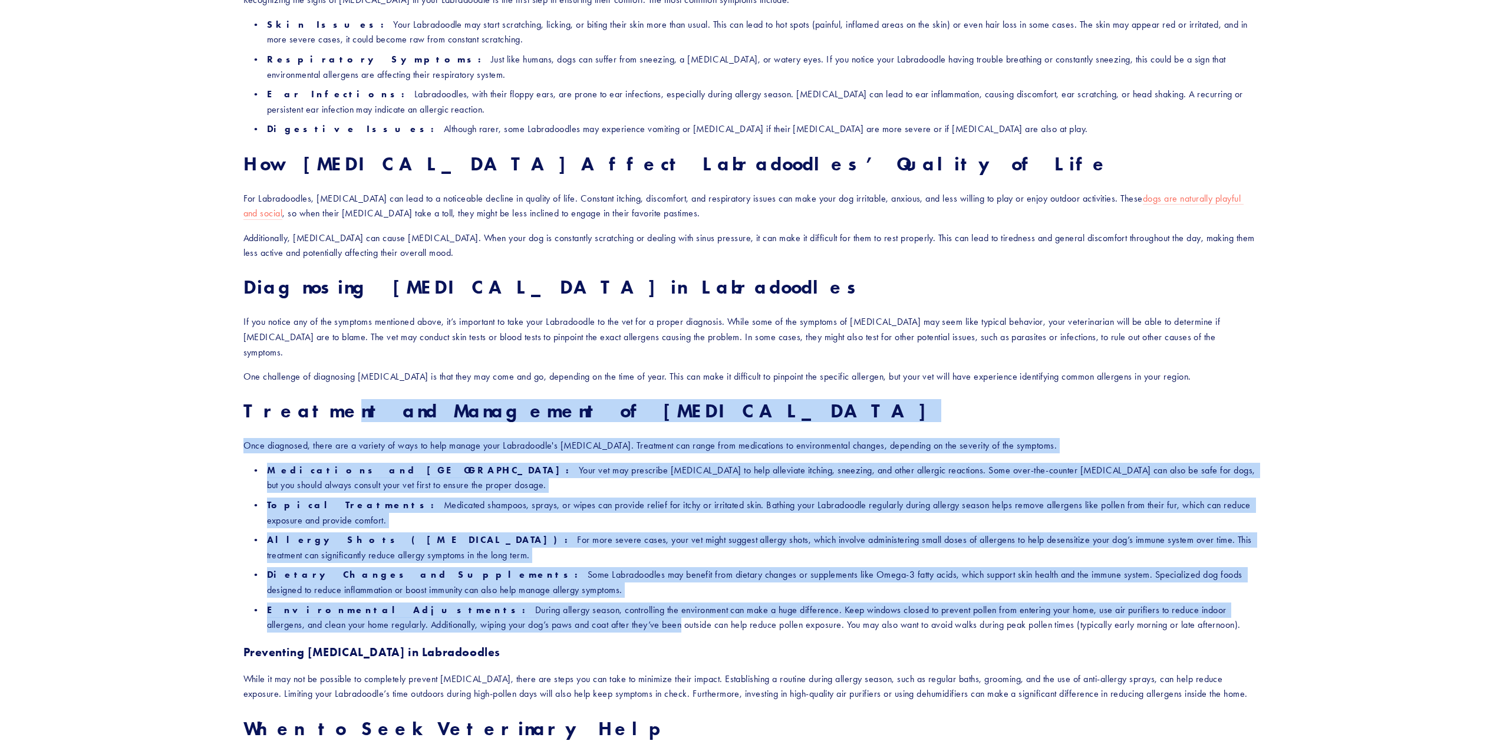
drag, startPoint x: 557, startPoint y: 612, endPoint x: 313, endPoint y: 385, distance: 332.7
click at [313, 385] on div "As the seasons change, many people start experiencing [MEDICAL_DATA], and it tu…" at bounding box center [749, 359] width 1013 height 1148
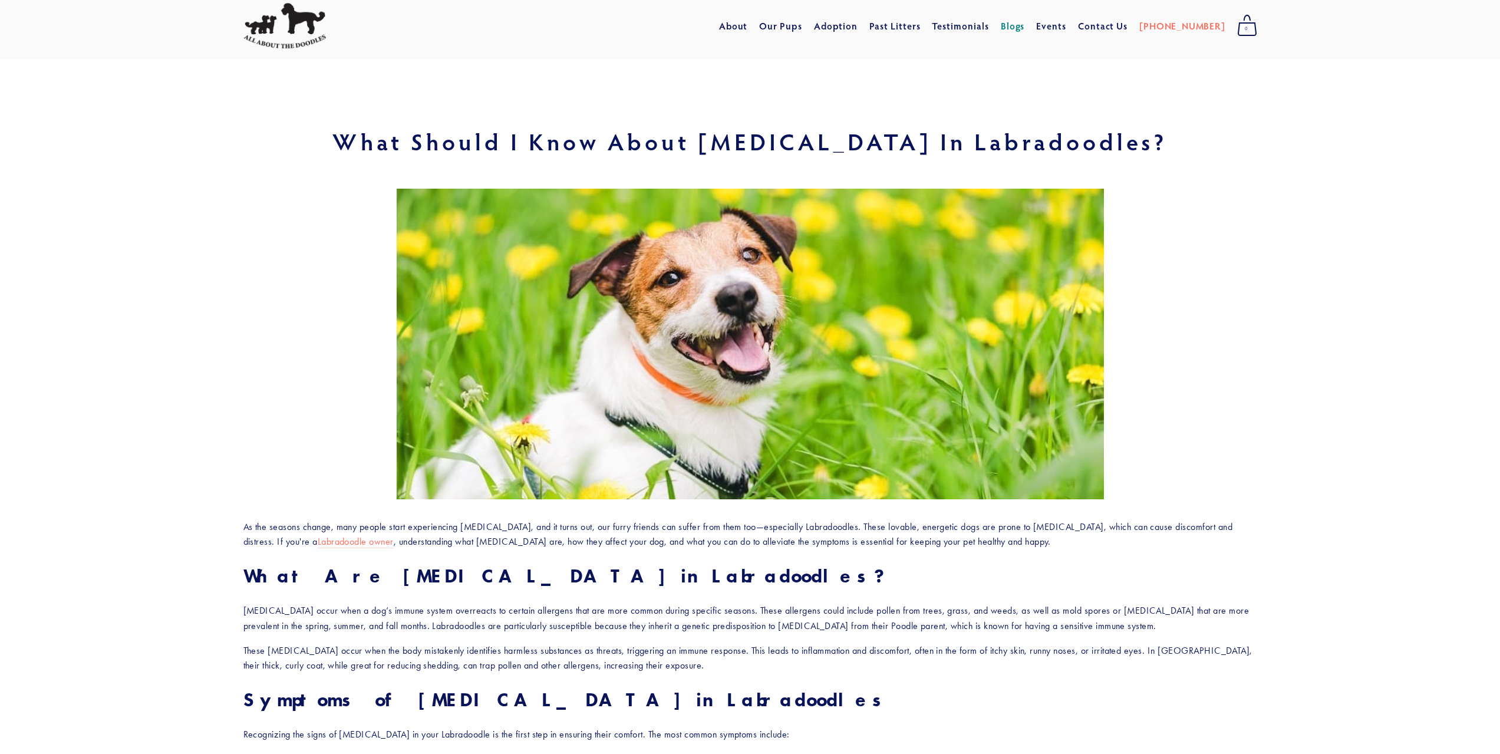
scroll to position [0, 0]
